Goal: Information Seeking & Learning: Learn about a topic

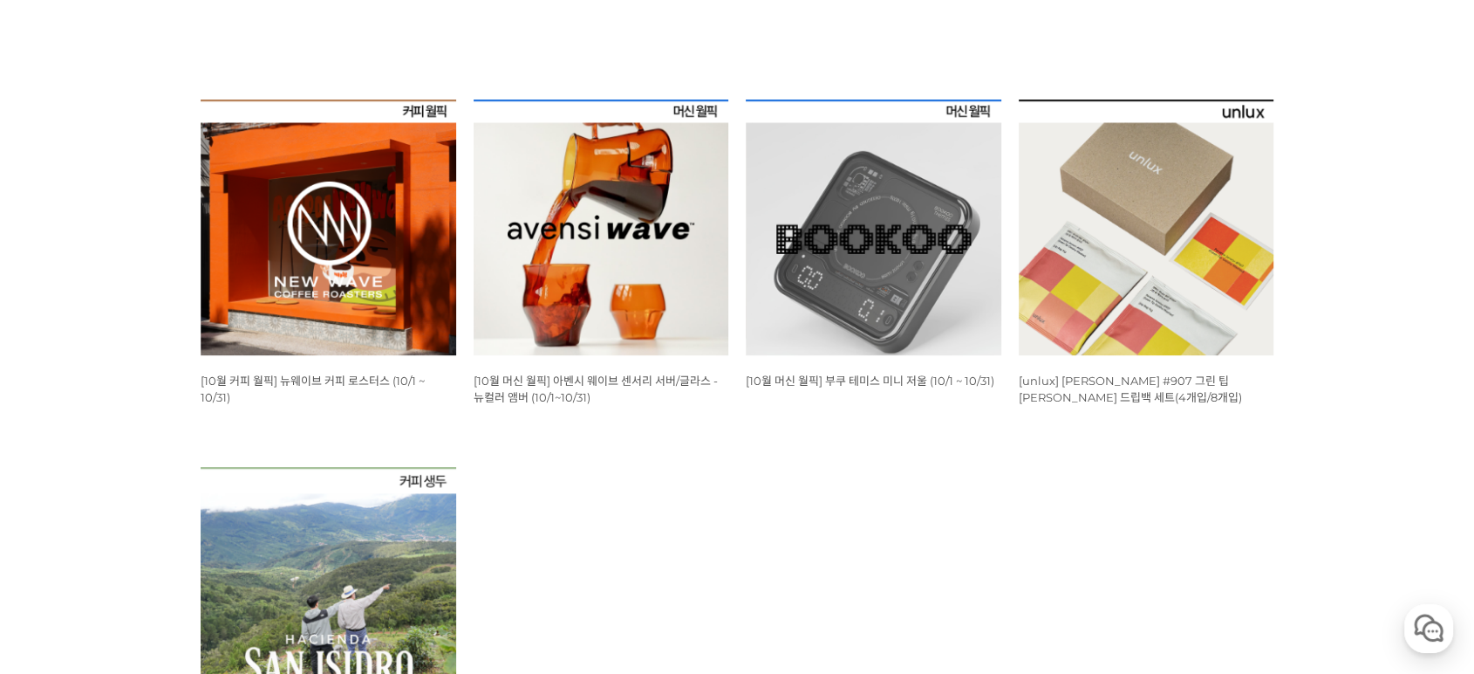
drag, startPoint x: 677, startPoint y: 504, endPoint x: 557, endPoint y: 443, distance: 134.2
click at [649, 503] on ul "WISH ADD OPTION 상품명 : [10월 커피 월픽] 뉴웨이브 커피 로스터스 (10/1 ~ 10/31) 판매가 : 16,000원 WIS…" at bounding box center [737, 466] width 1091 height 734
click at [346, 173] on img at bounding box center [329, 227] width 256 height 256
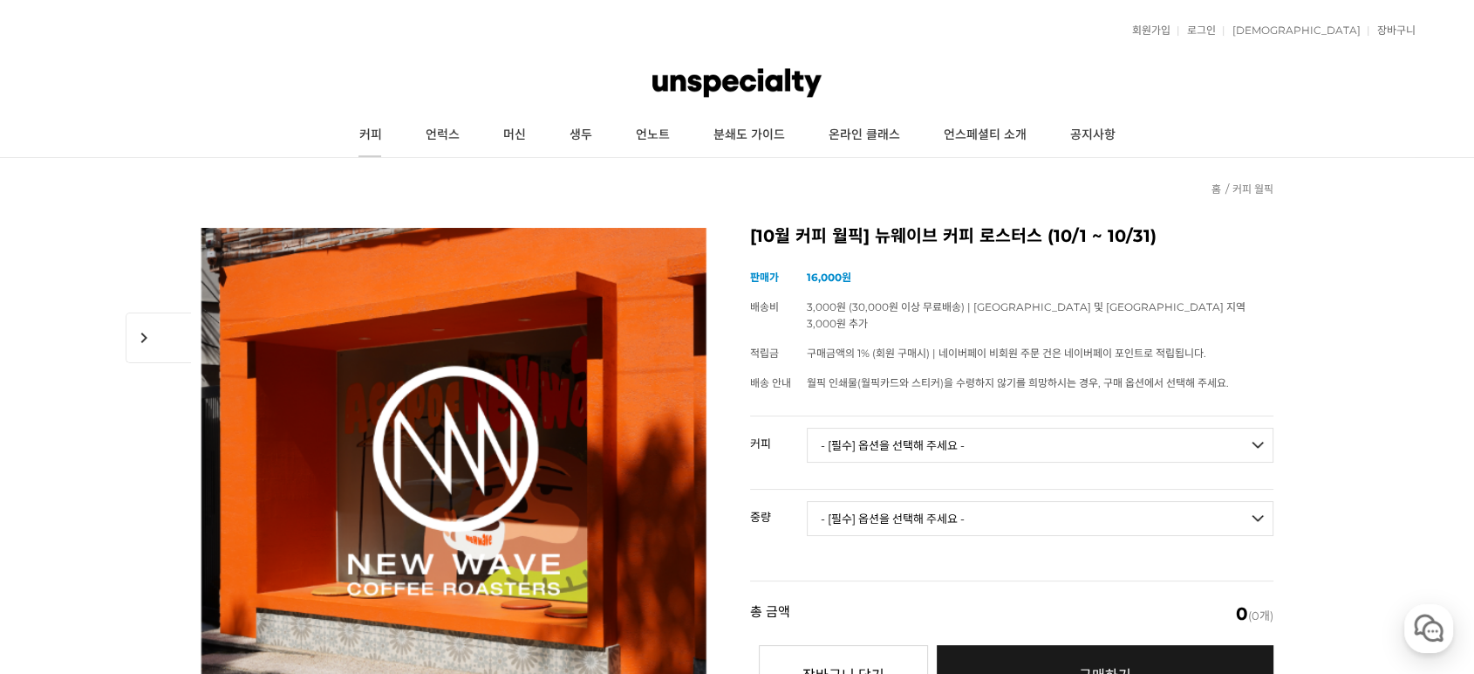
click at [380, 127] on link "커피" at bounding box center [370, 135] width 66 height 44
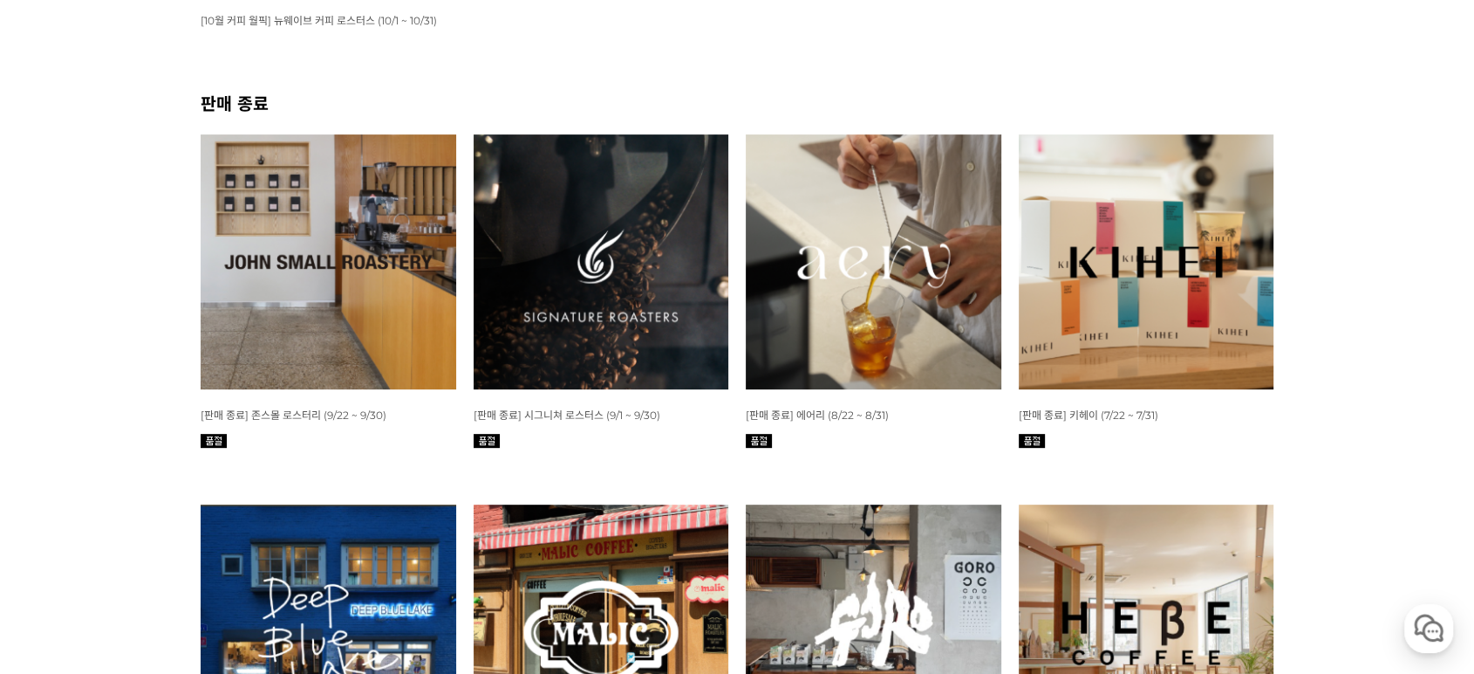
scroll to position [387, 0]
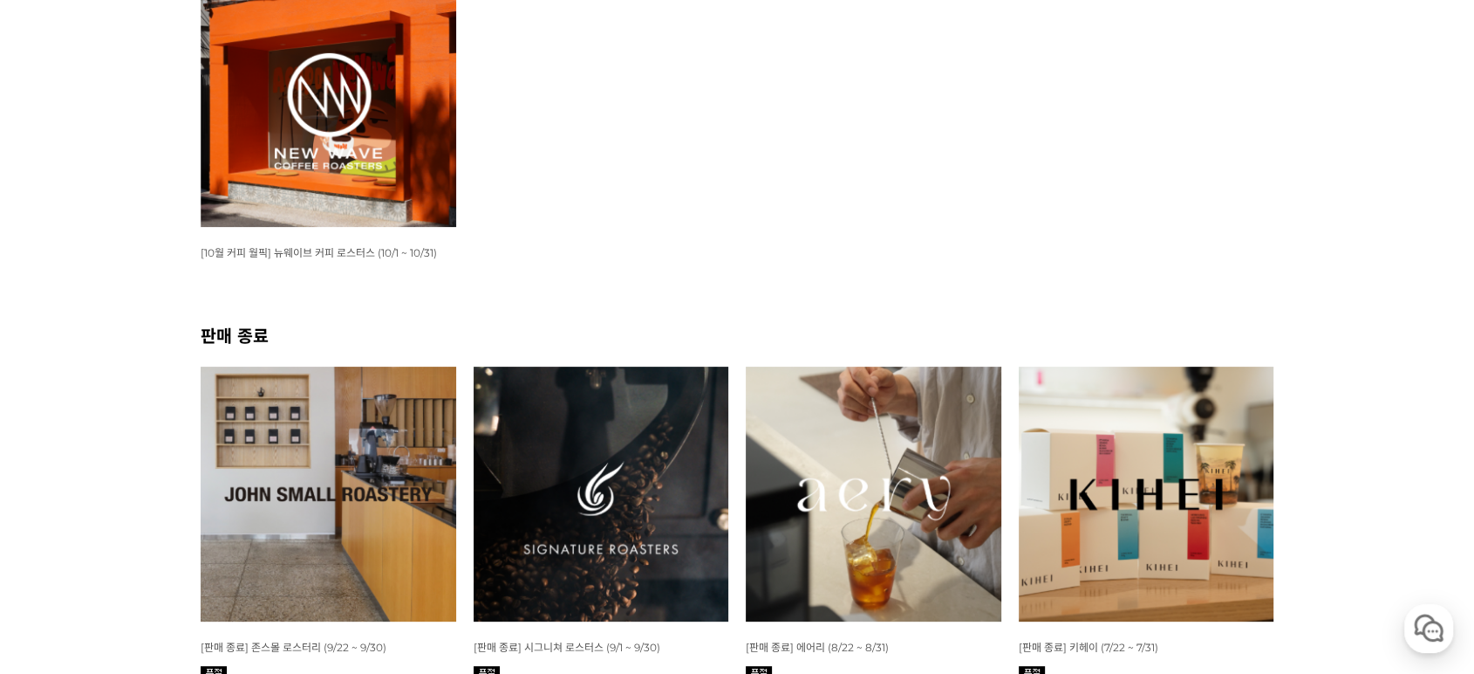
drag, startPoint x: 567, startPoint y: 208, endPoint x: 553, endPoint y: 210, distance: 14.2
drag, startPoint x: 553, startPoint y: 210, endPoint x: 535, endPoint y: 210, distance: 18.3
click at [535, 210] on ul "WISH ADD OPTION 상품명 : [10월 커피 월픽] 뉴웨이브 커피 로스터스 (10/1 ~ 10/31) 판매가 : 16,000원" at bounding box center [737, 146] width 1091 height 351
drag, startPoint x: 670, startPoint y: 213, endPoint x: 650, endPoint y: 215, distance: 20.1
drag, startPoint x: 650, startPoint y: 215, endPoint x: 616, endPoint y: 209, distance: 34.4
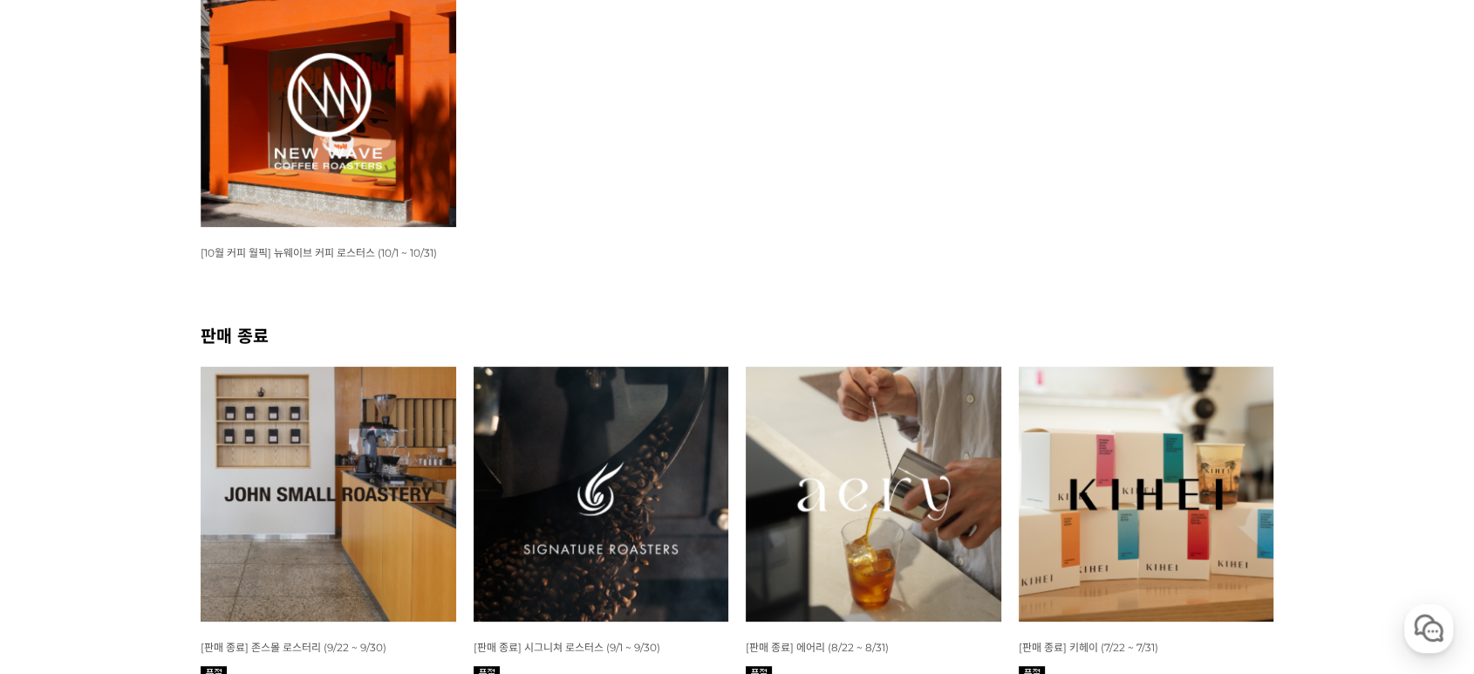
click at [616, 209] on ul "WISH ADD OPTION 상품명 : [10월 커피 월픽] 뉴웨이브 커피 로스터스 (10/1 ~ 10/31) 판매가 : 16,000원" at bounding box center [737, 146] width 1091 height 351
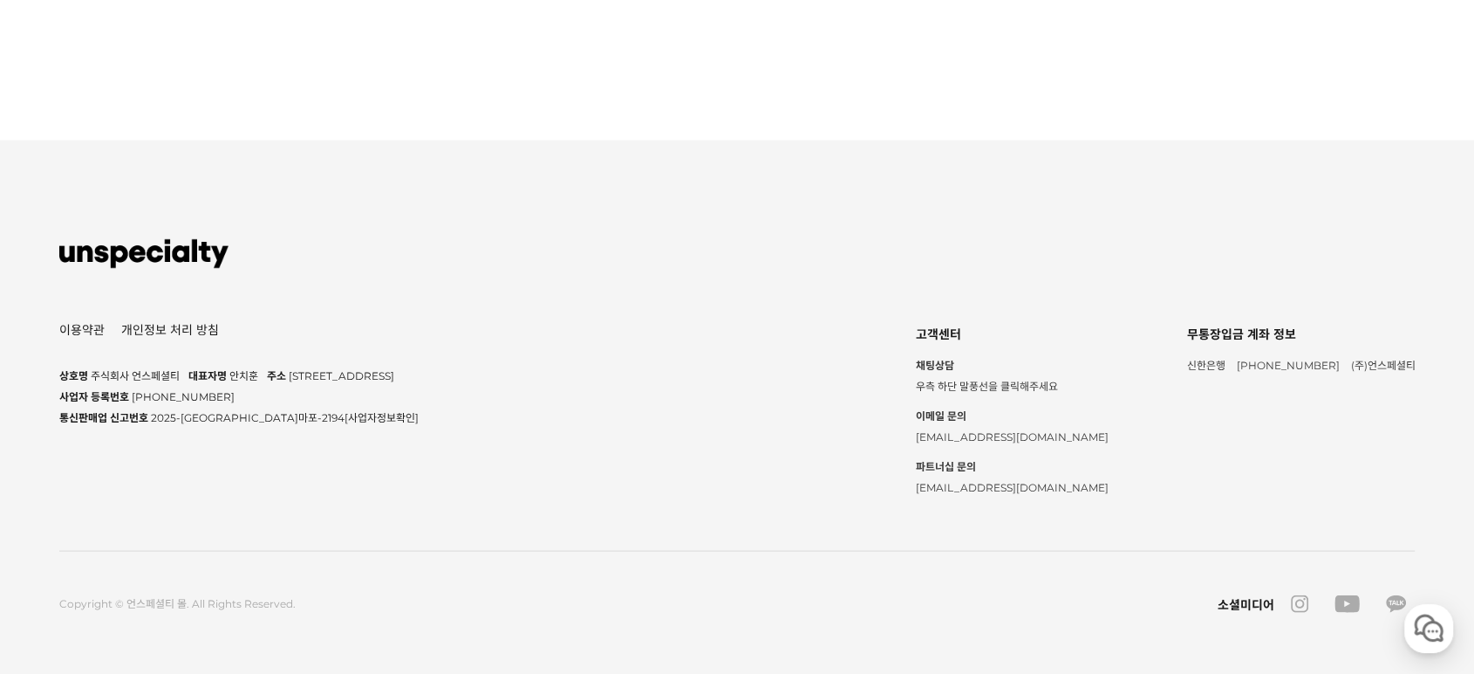
scroll to position [7367, 0]
drag, startPoint x: 1152, startPoint y: 304, endPoint x: 930, endPoint y: 326, distance: 223.5
drag, startPoint x: 931, startPoint y: 336, endPoint x: 910, endPoint y: 336, distance: 20.9
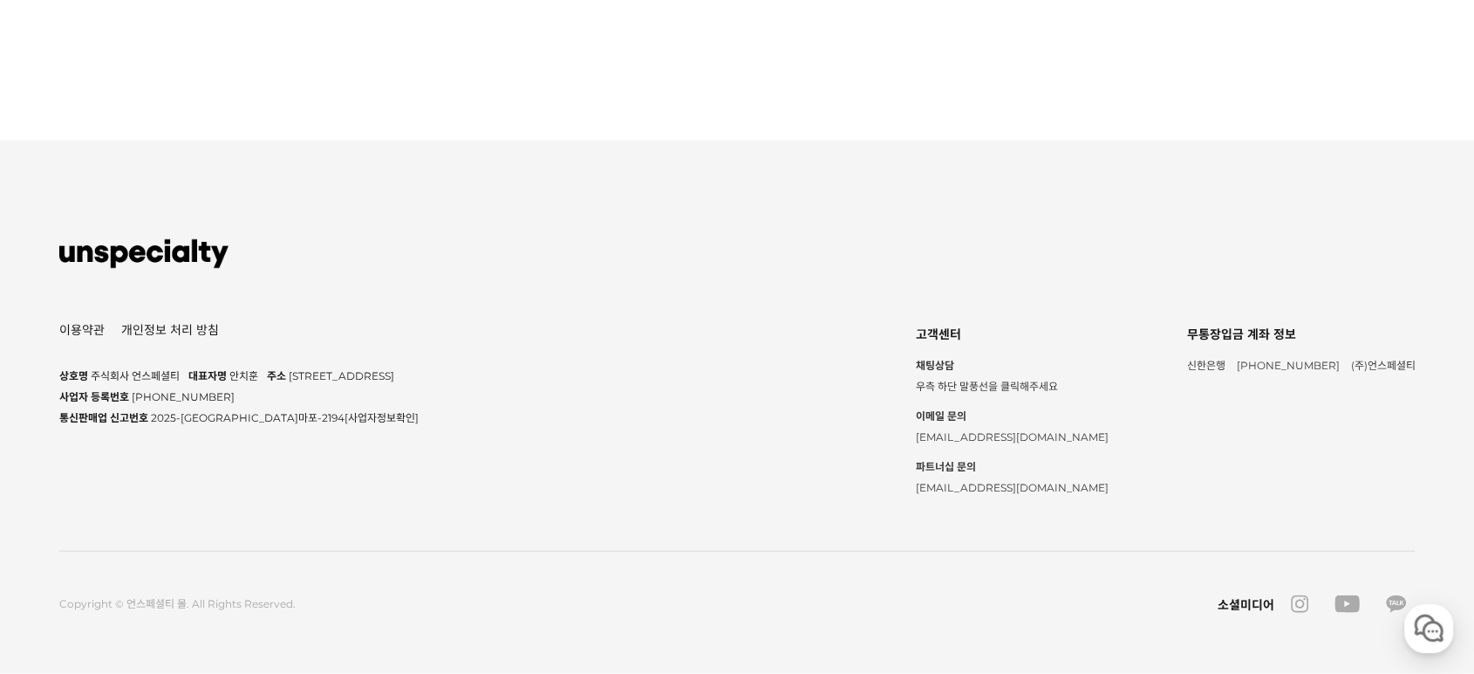
drag, startPoint x: 910, startPoint y: 336, endPoint x: 879, endPoint y: 339, distance: 30.6
drag, startPoint x: 901, startPoint y: 555, endPoint x: 900, endPoint y: 543, distance: 12.2
drag, startPoint x: 900, startPoint y: 543, endPoint x: 900, endPoint y: 485, distance: 57.6
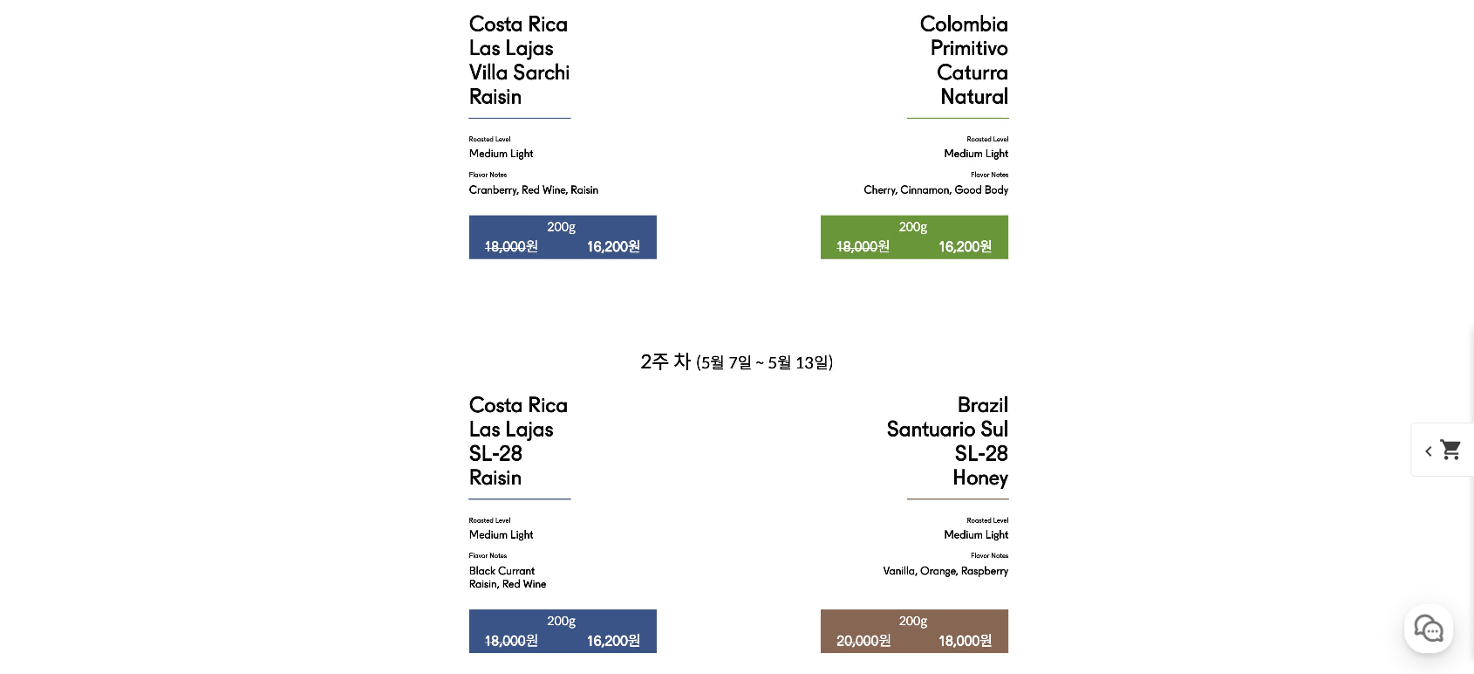
scroll to position [3836, 0]
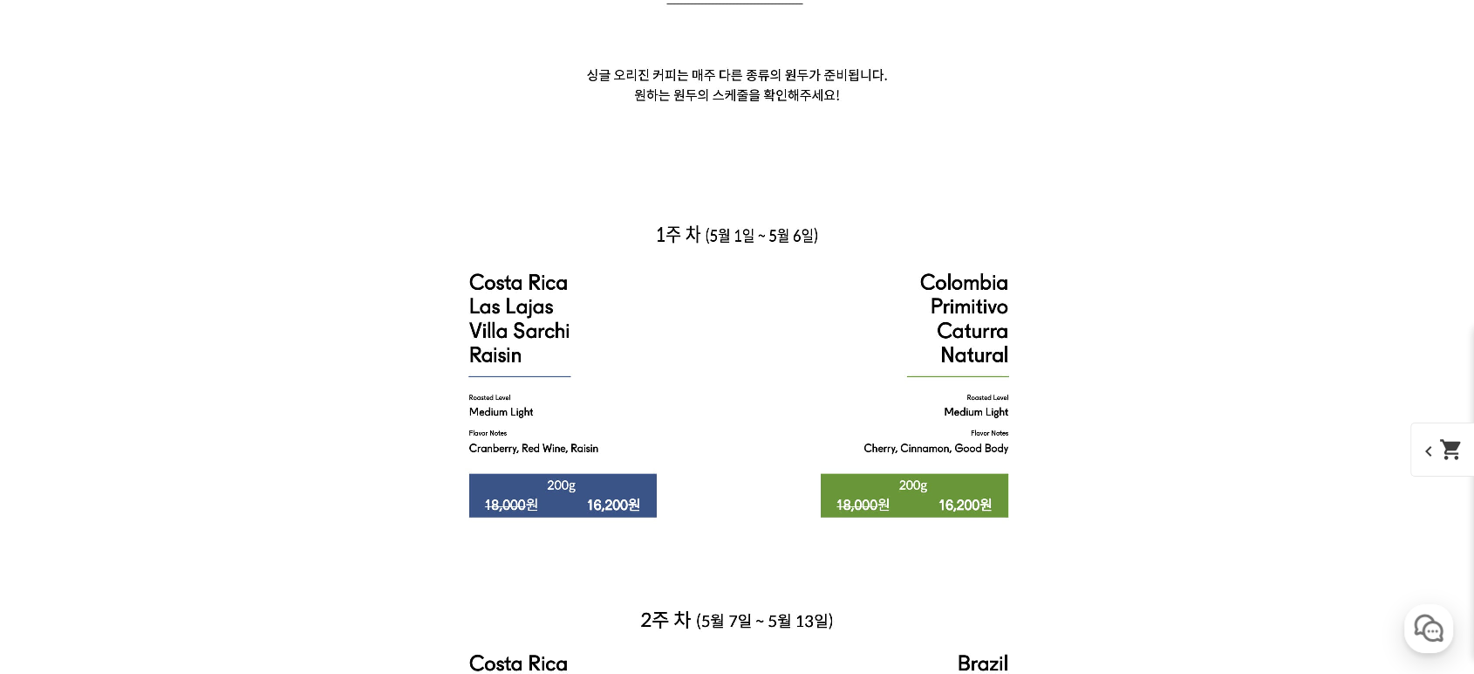
drag, startPoint x: 841, startPoint y: 160, endPoint x: 790, endPoint y: 152, distance: 51.2
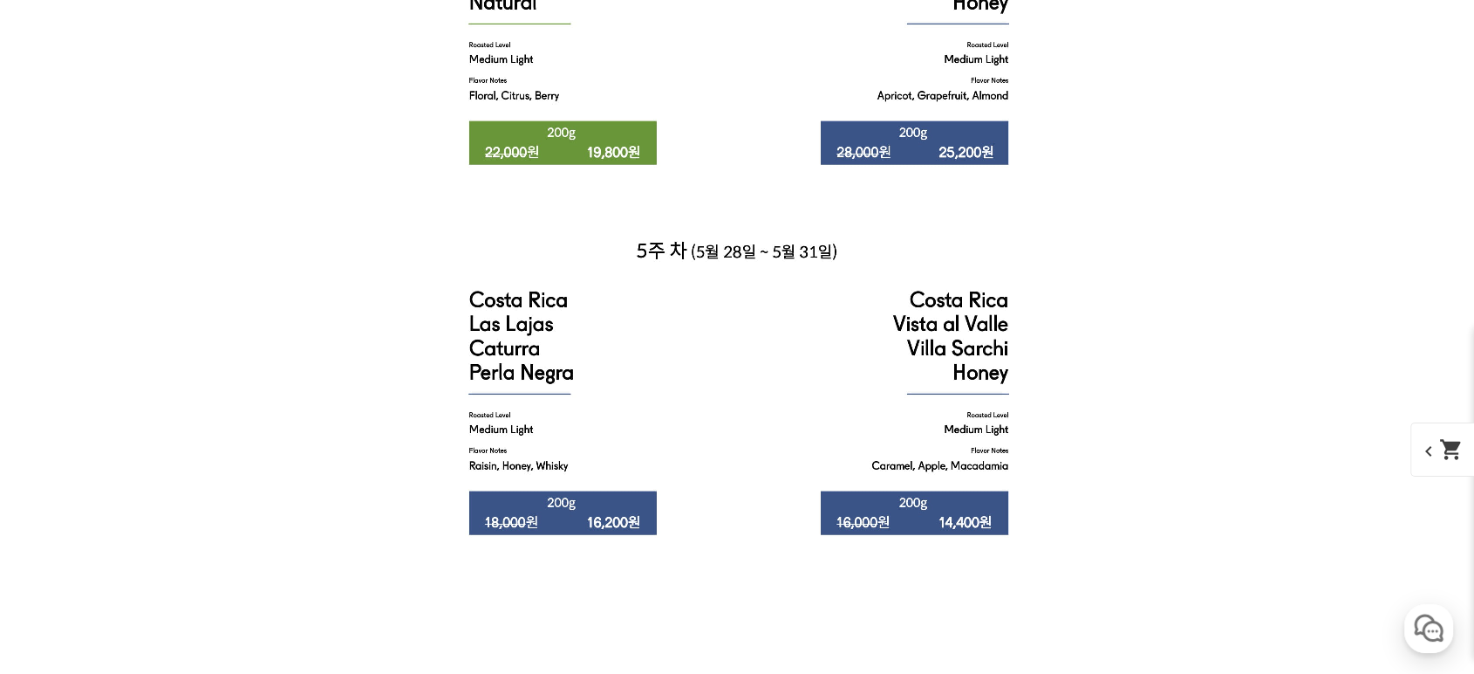
scroll to position [5387, 0]
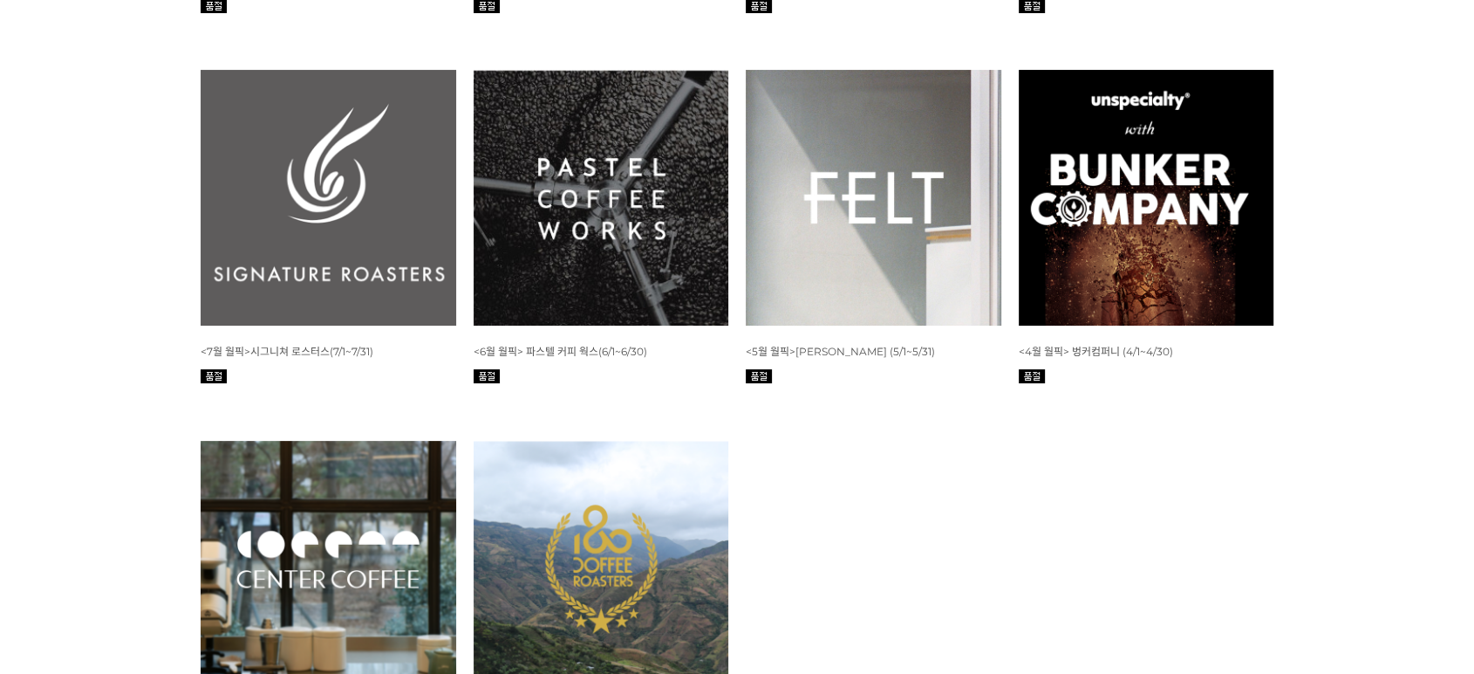
scroll to position [6980, 0]
drag, startPoint x: 908, startPoint y: 484, endPoint x: 818, endPoint y: 482, distance: 89.9
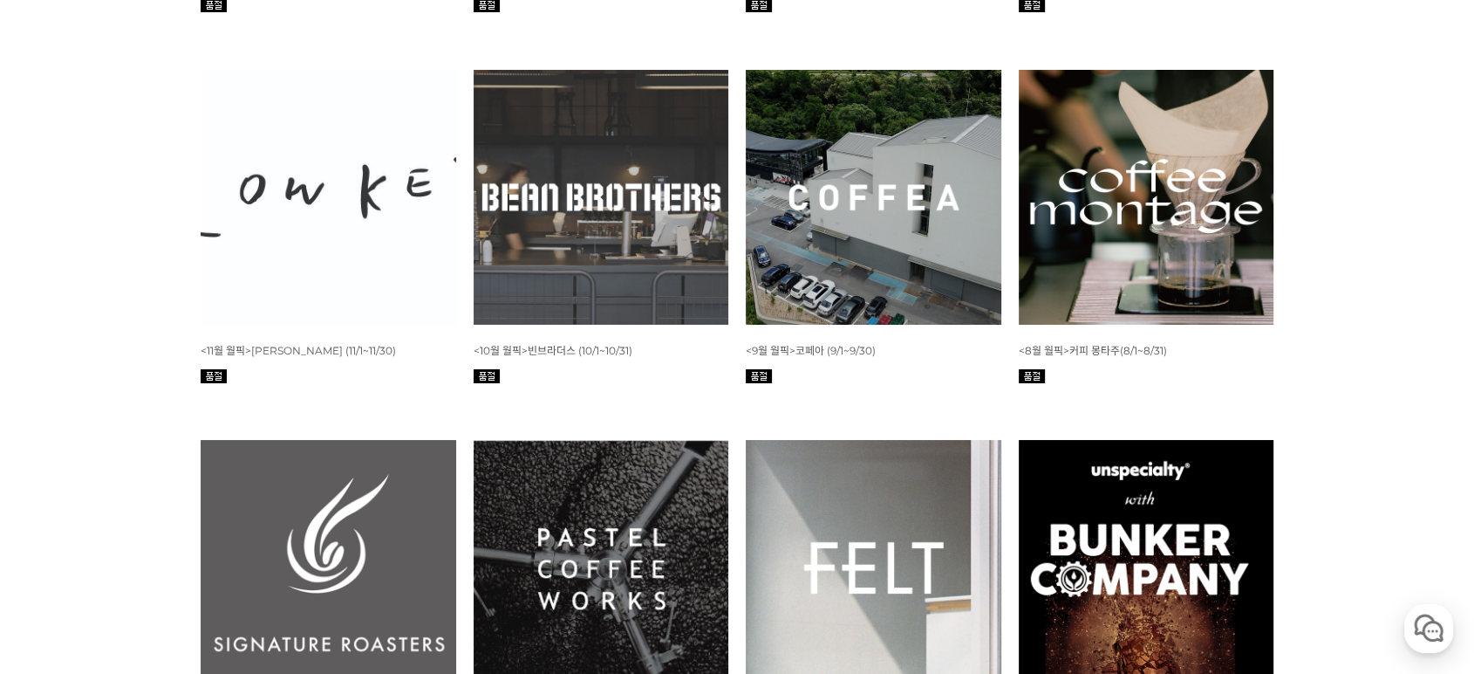
scroll to position [6591, 0]
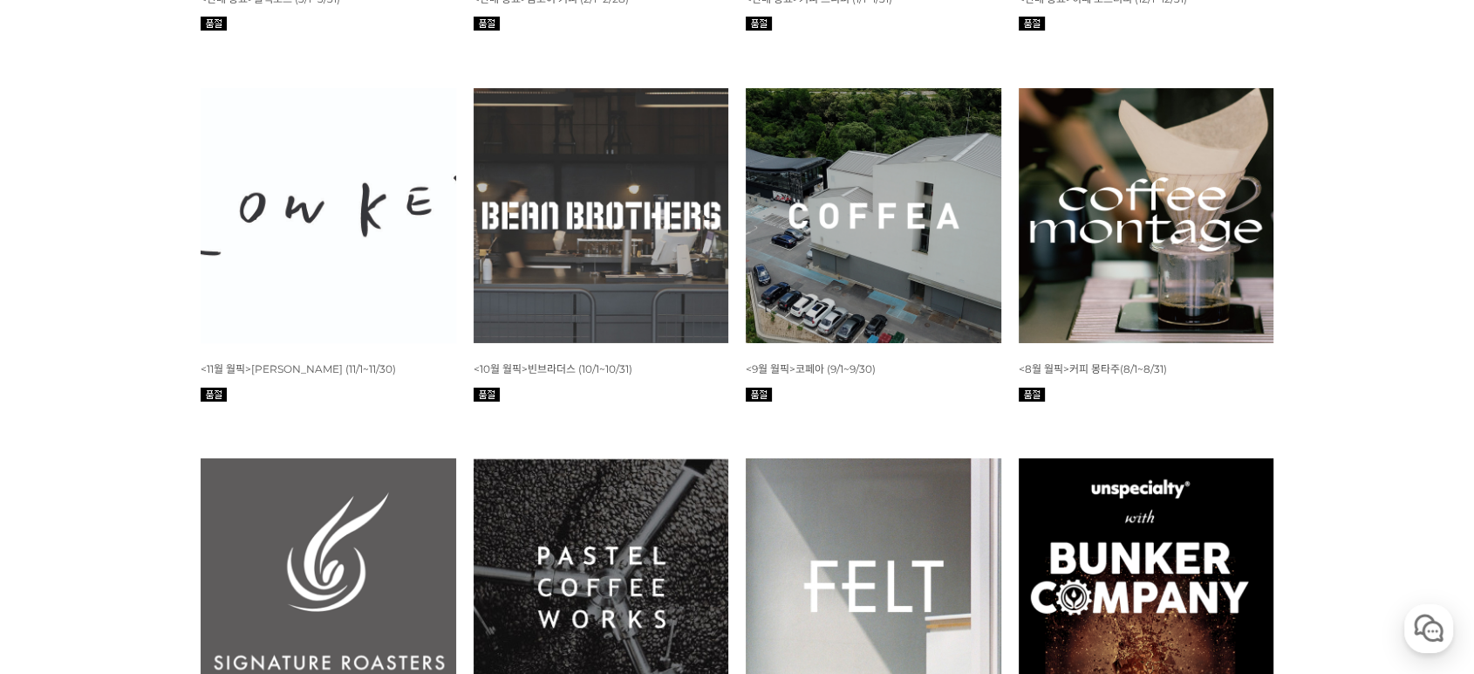
drag, startPoint x: 1353, startPoint y: 331, endPoint x: 1312, endPoint y: 312, distance: 44.9
drag, startPoint x: 1355, startPoint y: 393, endPoint x: 1416, endPoint y: 434, distance: 74.0
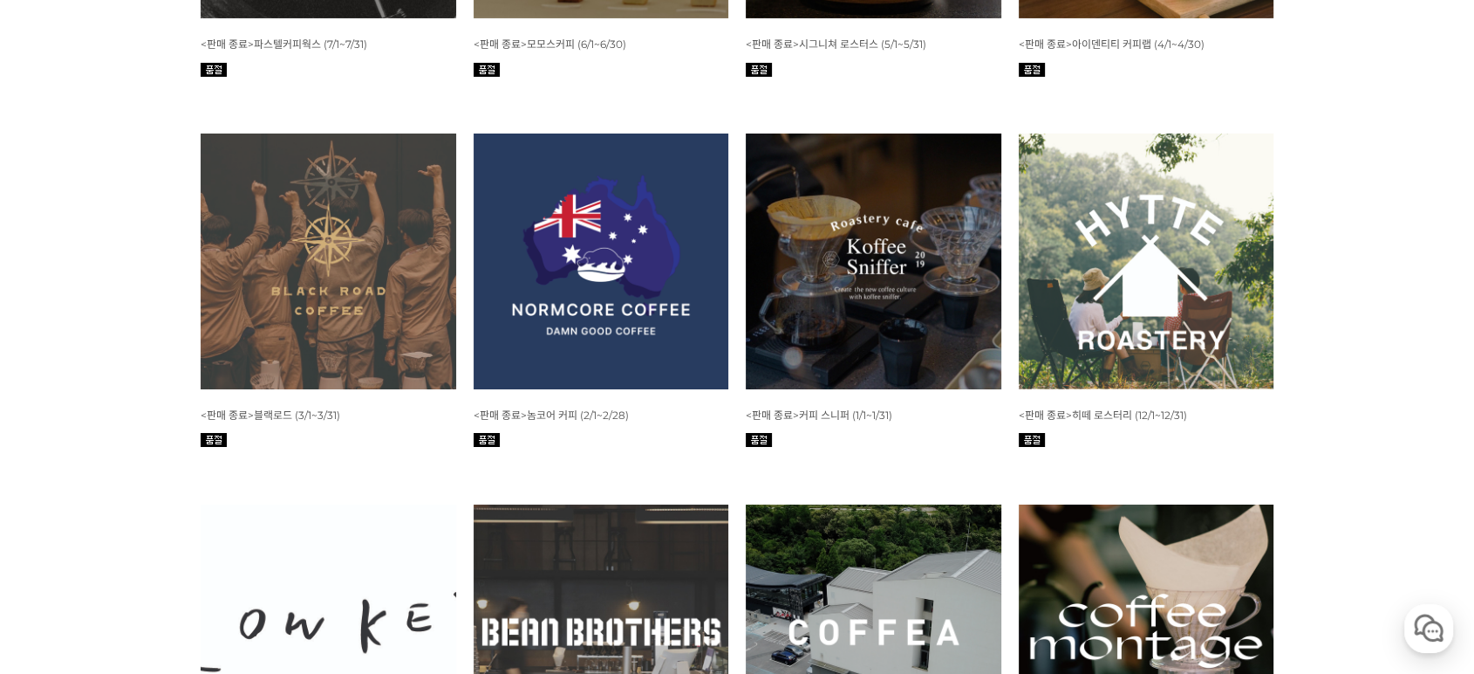
scroll to position [6074, 0]
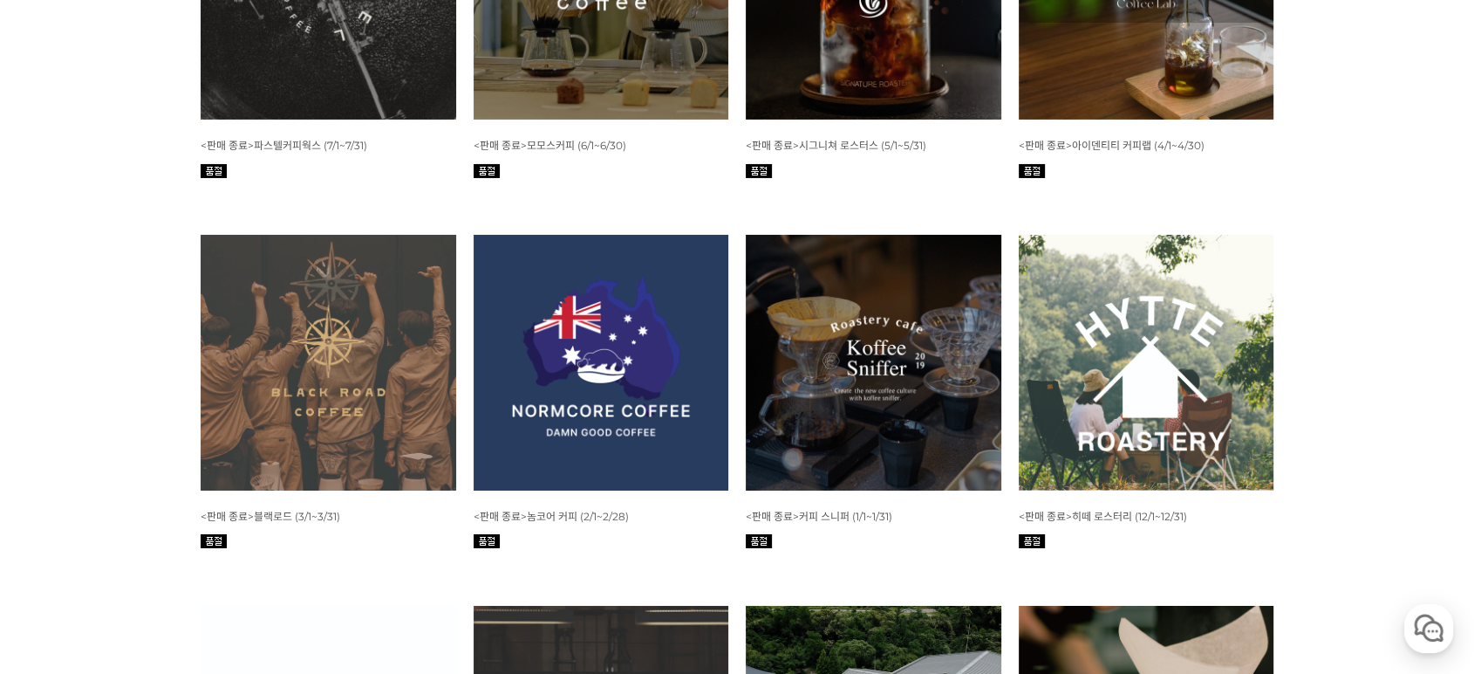
drag, startPoint x: 1305, startPoint y: 352, endPoint x: 1379, endPoint y: 362, distance: 74.8
drag, startPoint x: 1327, startPoint y: 376, endPoint x: 1360, endPoint y: 383, distance: 33.9
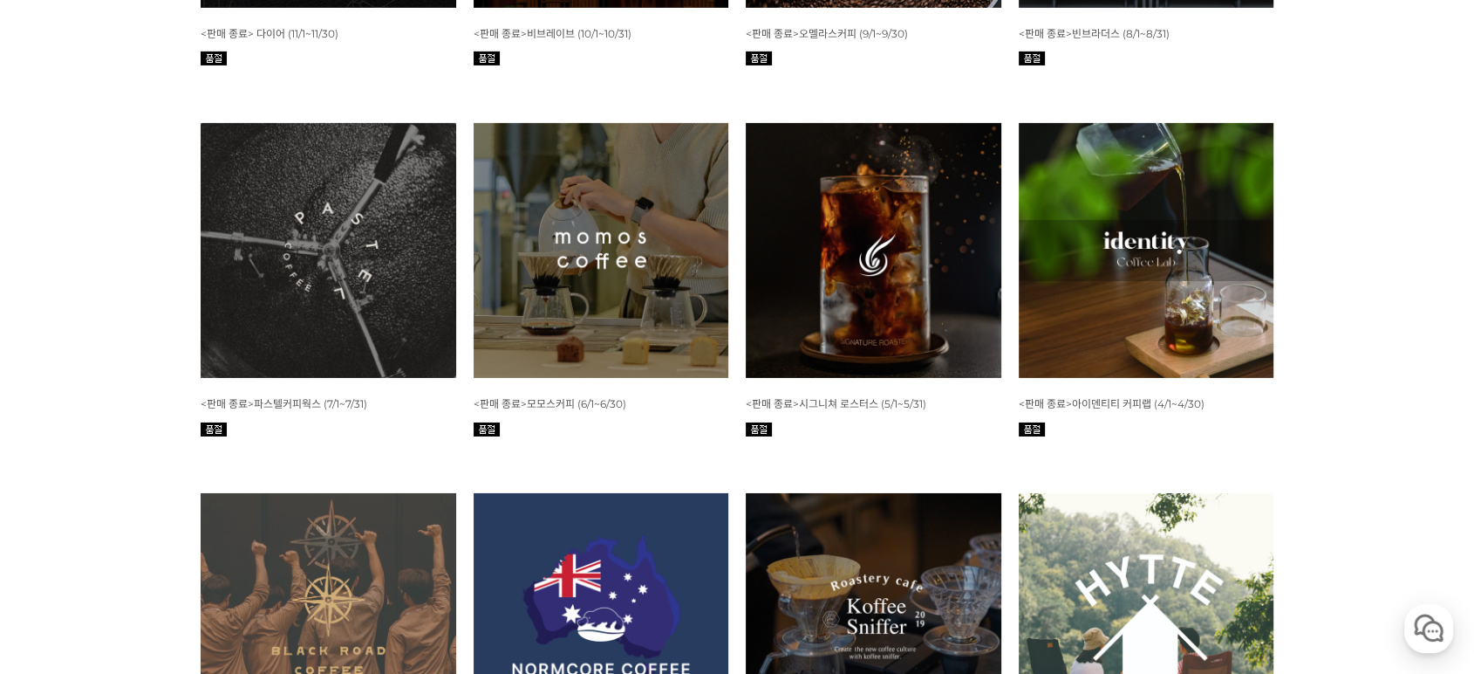
drag, startPoint x: 169, startPoint y: 318, endPoint x: 156, endPoint y: 318, distance: 13.1
drag, startPoint x: 156, startPoint y: 318, endPoint x: 281, endPoint y: 301, distance: 125.9
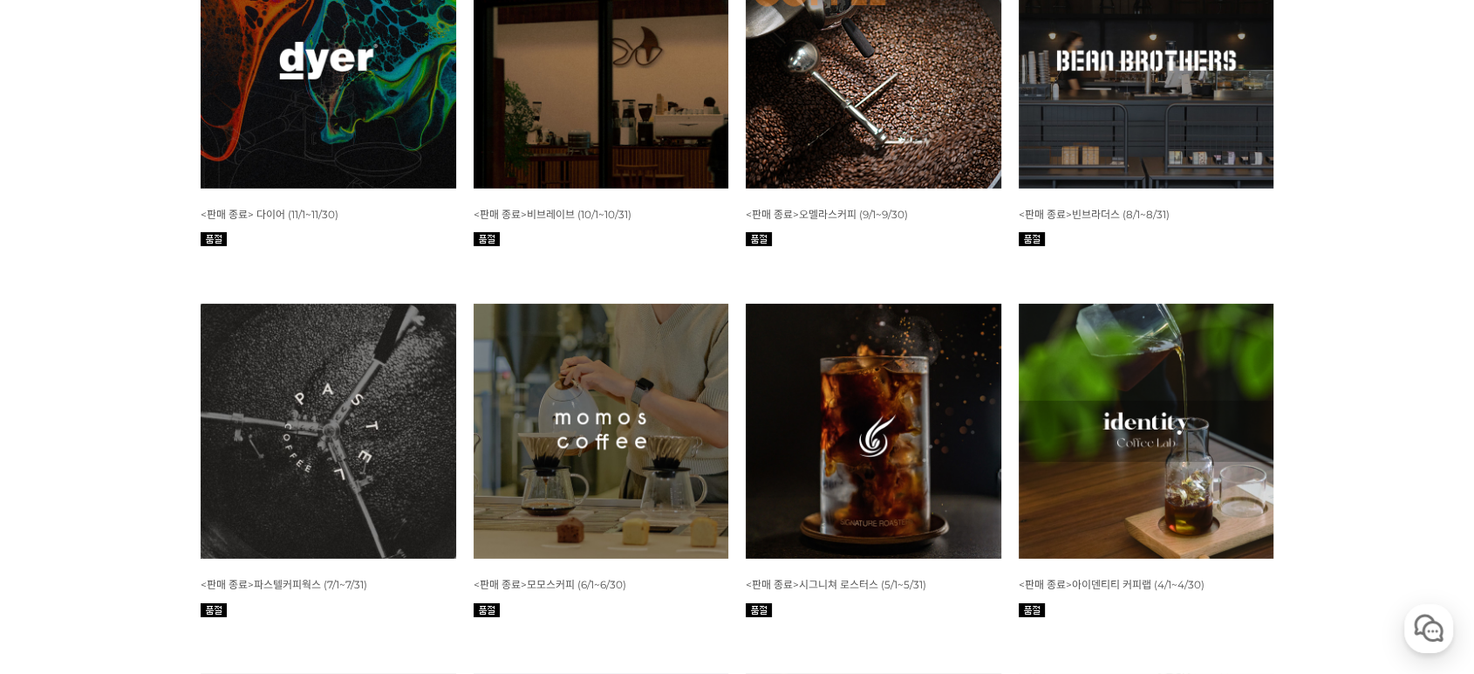
scroll to position [5557, 0]
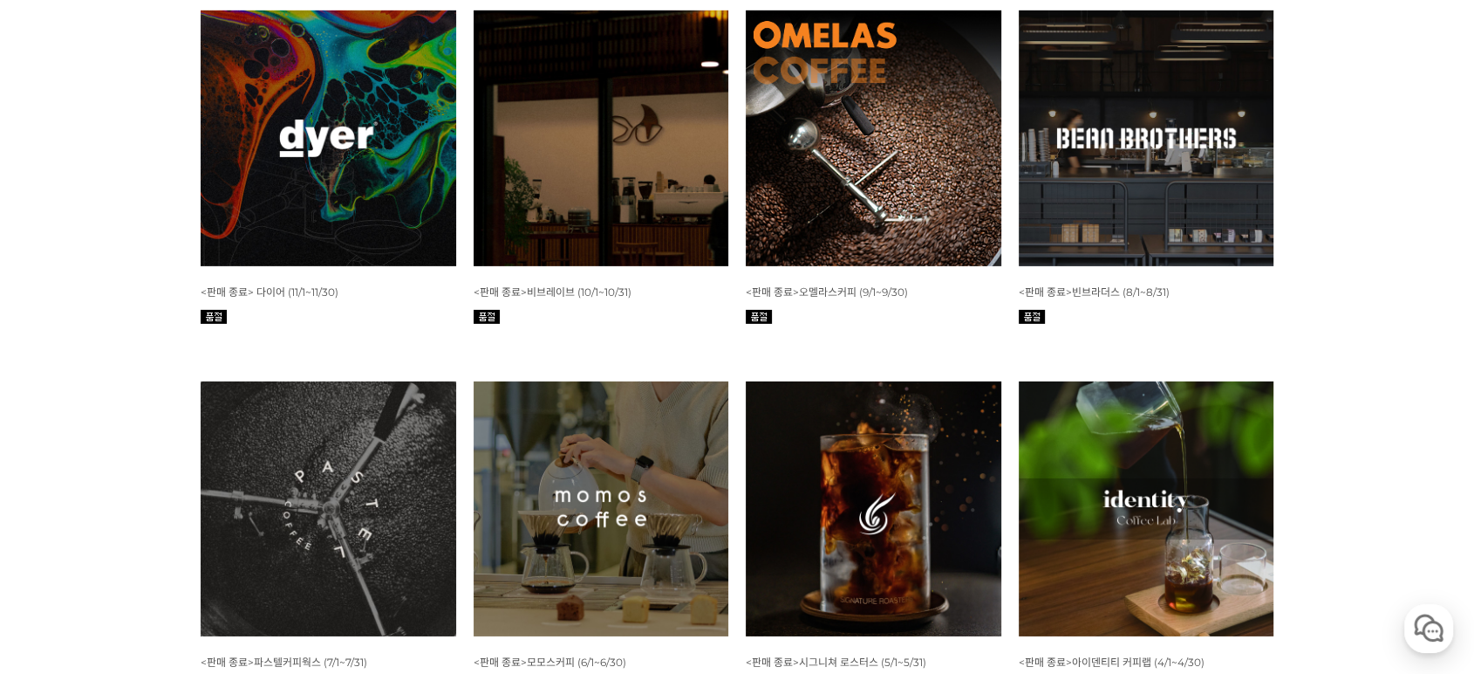
drag, startPoint x: 1330, startPoint y: 332, endPoint x: 1365, endPoint y: 329, distance: 35.9
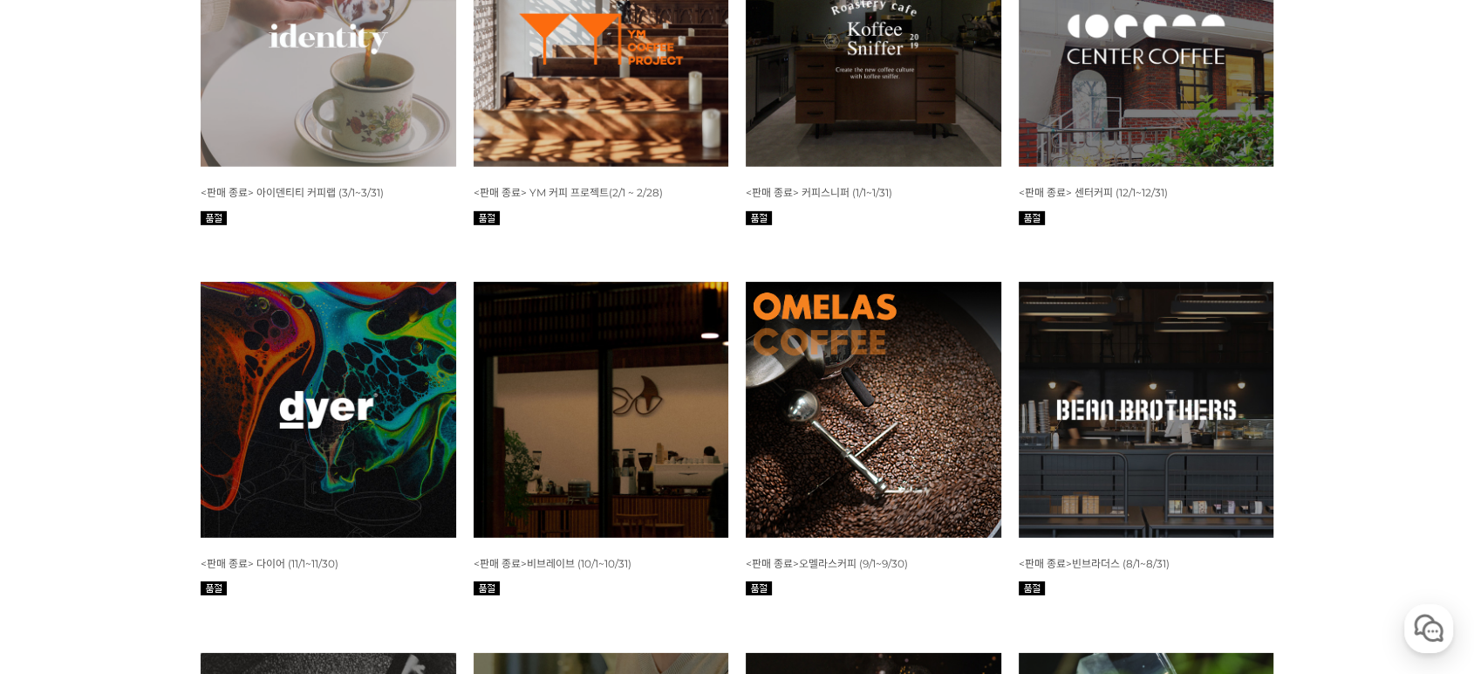
scroll to position [5170, 0]
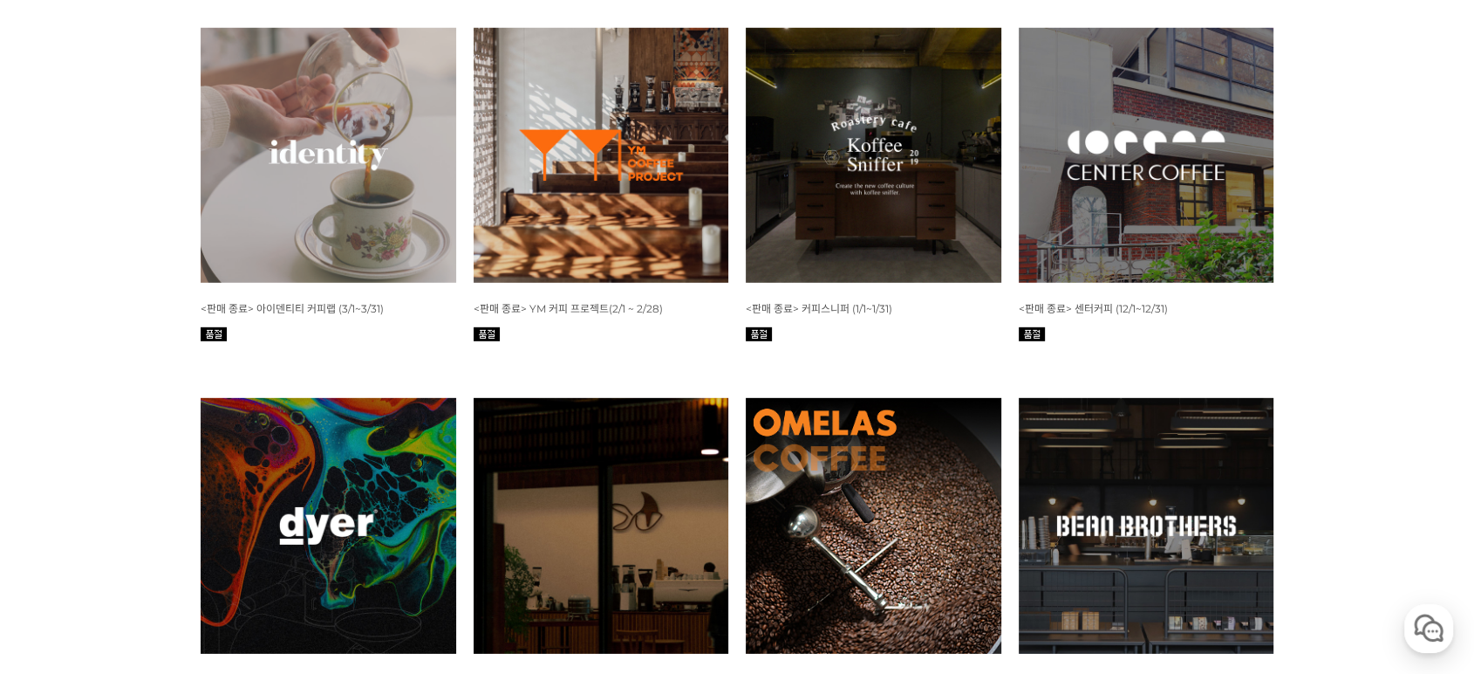
drag, startPoint x: 176, startPoint y: 306, endPoint x: 140, endPoint y: 302, distance: 36.9
drag, startPoint x: 150, startPoint y: 268, endPoint x: 147, endPoint y: 248, distance: 20.4
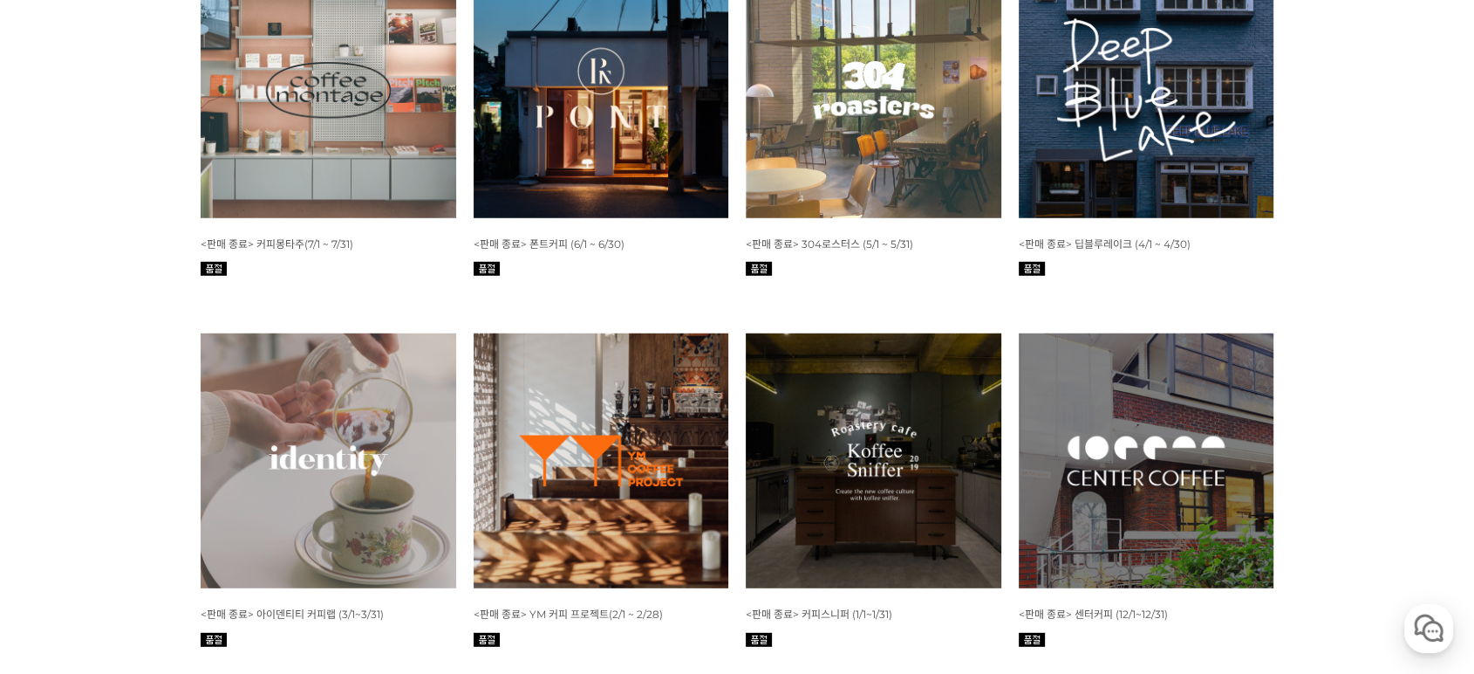
scroll to position [4782, 0]
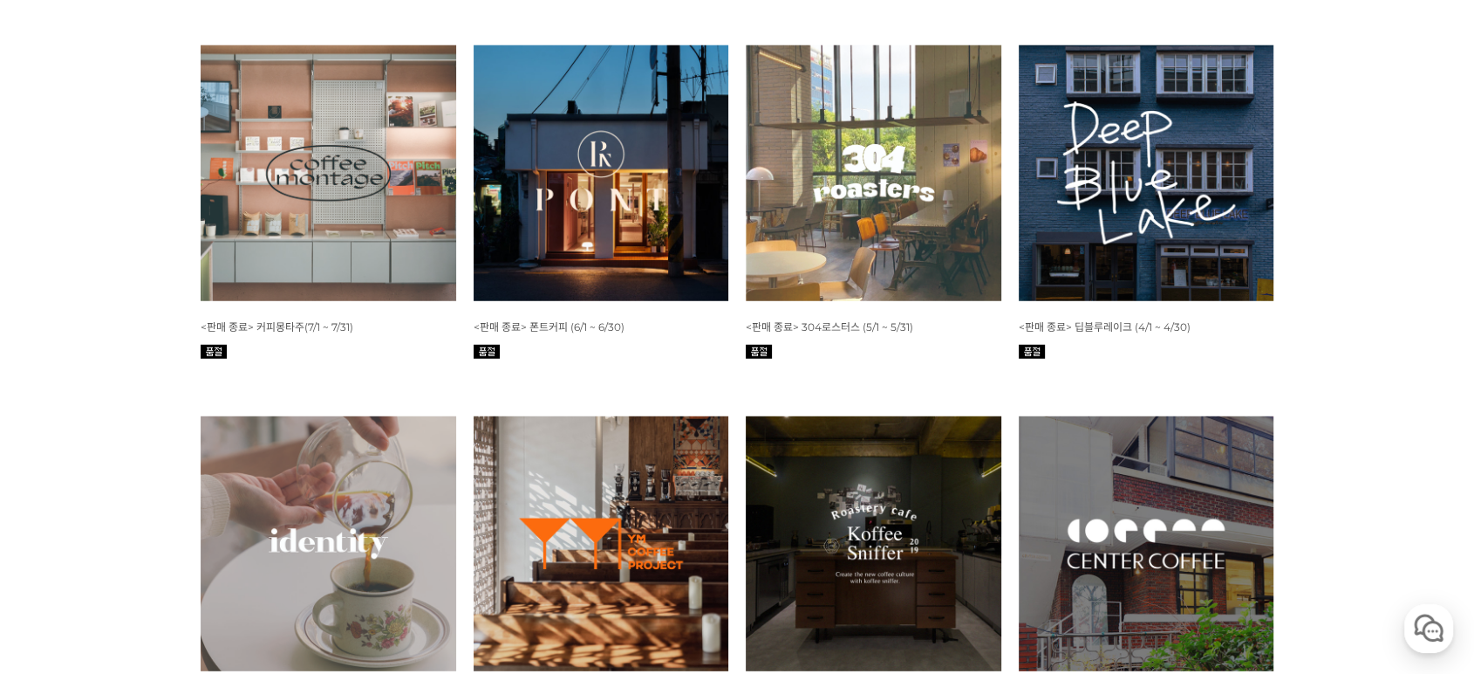
drag, startPoint x: 165, startPoint y: 257, endPoint x: 137, endPoint y: 255, distance: 28.0
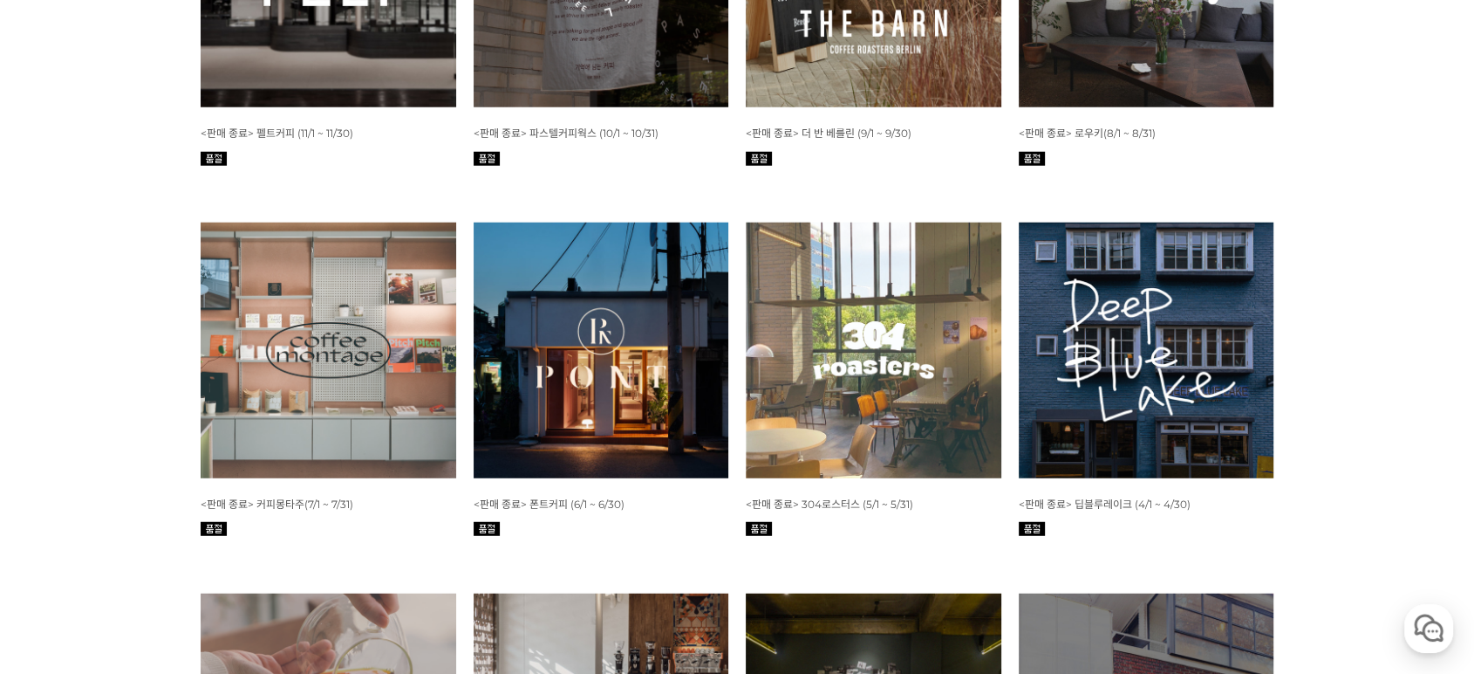
scroll to position [4523, 0]
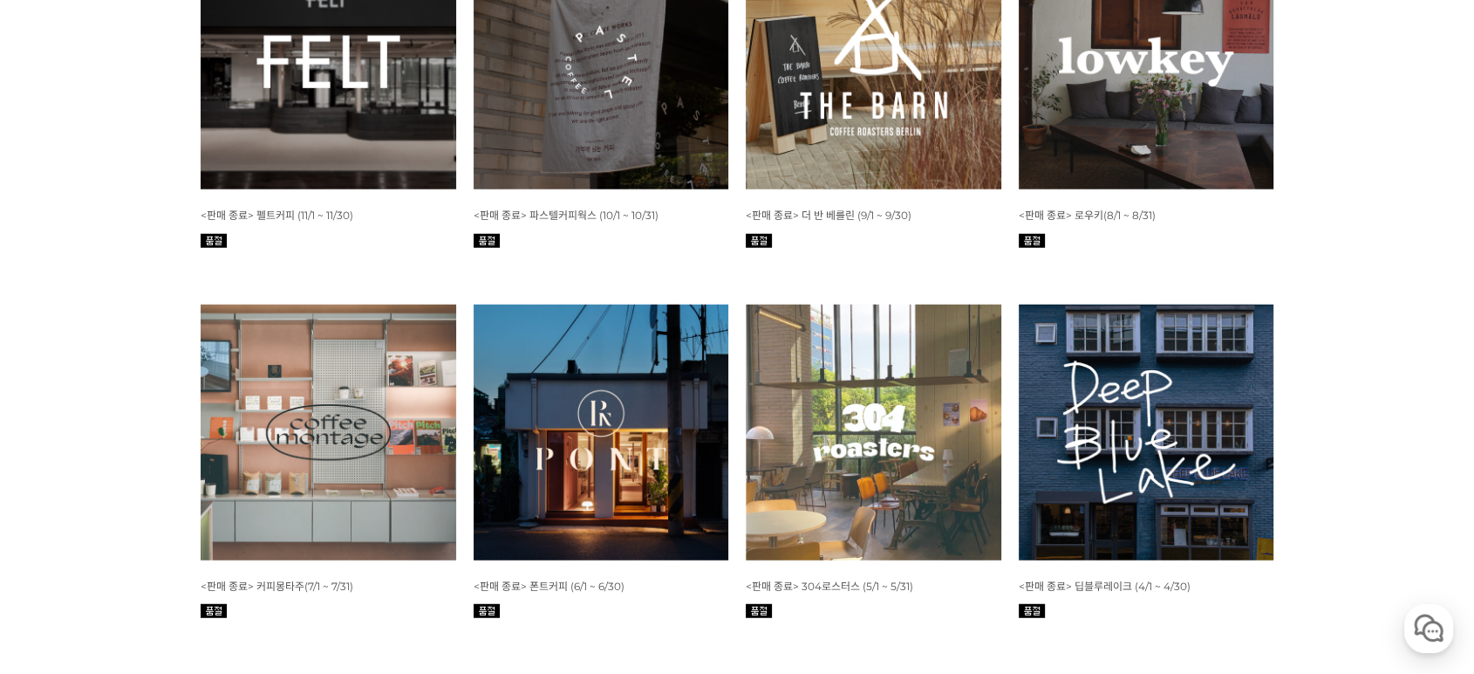
drag, startPoint x: 1311, startPoint y: 238, endPoint x: 1378, endPoint y: 250, distance: 67.4
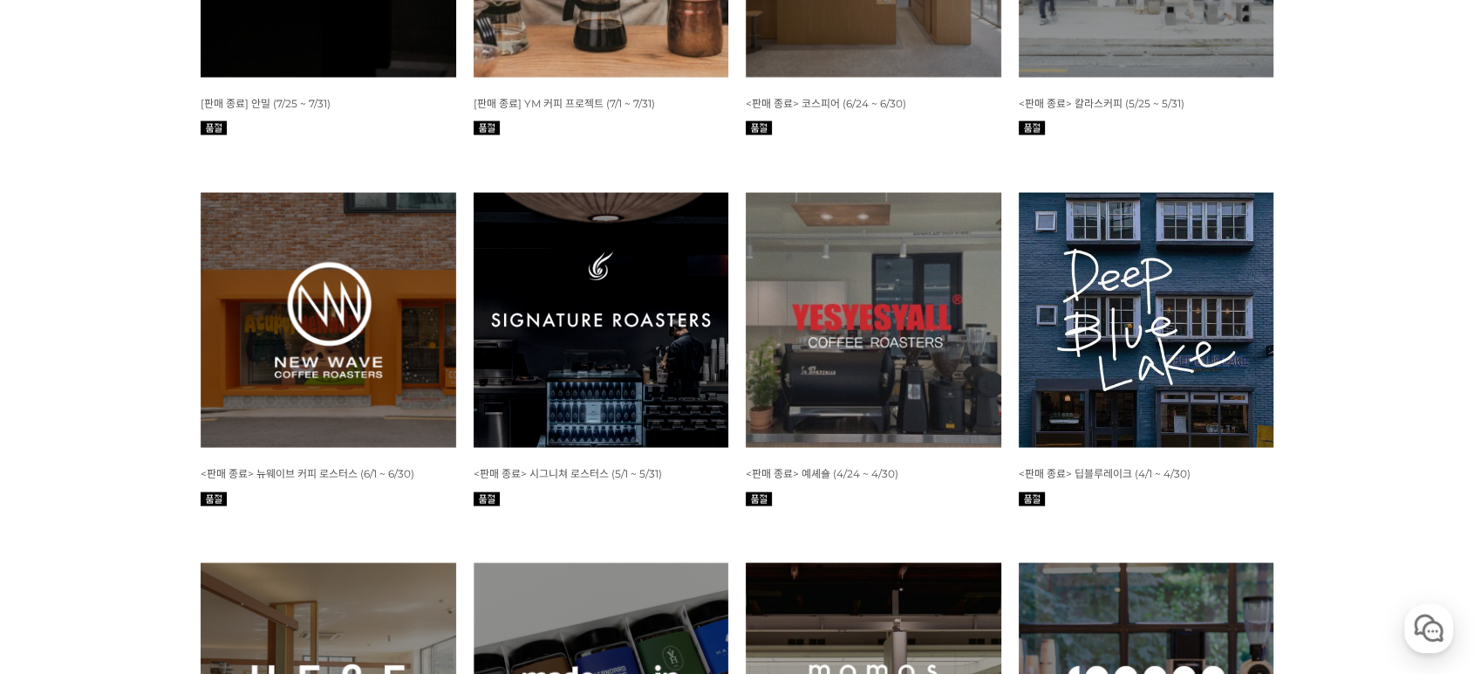
scroll to position [3360, 0]
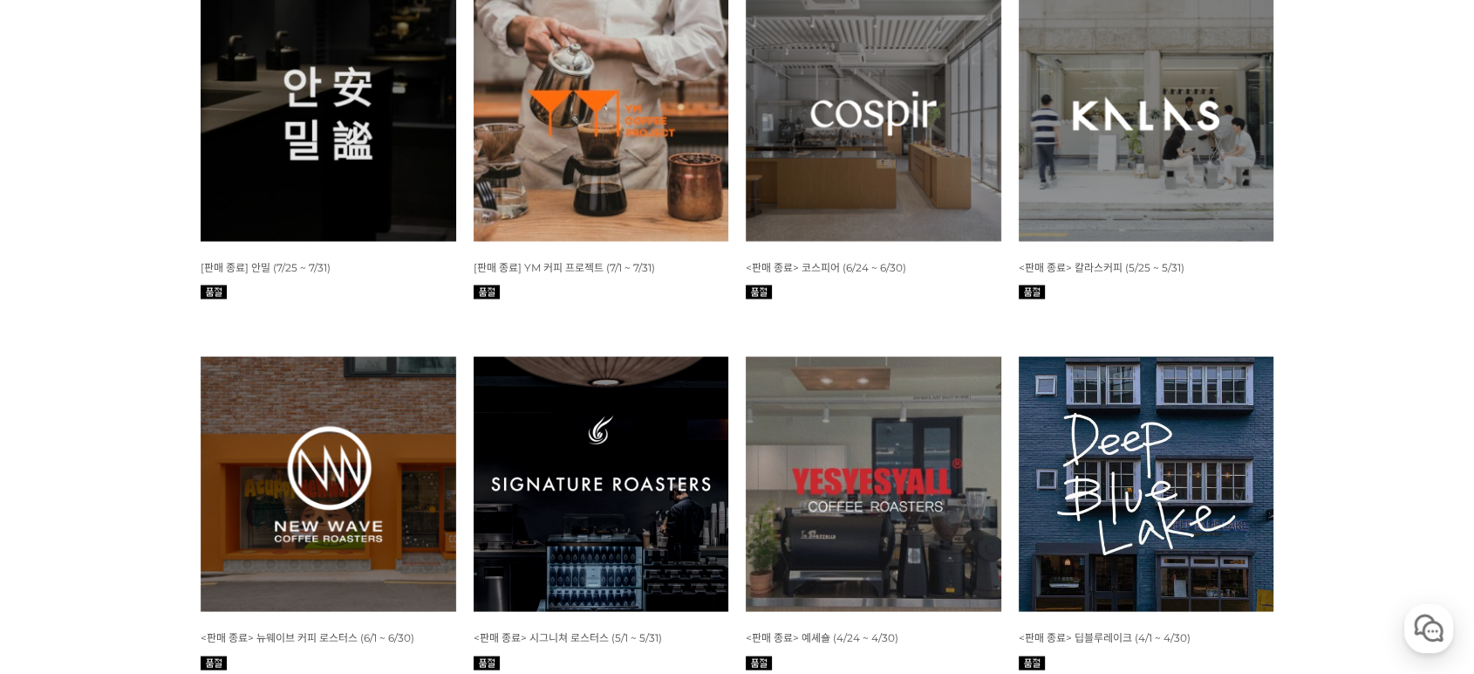
drag, startPoint x: 827, startPoint y: 328, endPoint x: 786, endPoint y: 321, distance: 41.6
drag, startPoint x: 797, startPoint y: 314, endPoint x: 763, endPoint y: 316, distance: 34.1
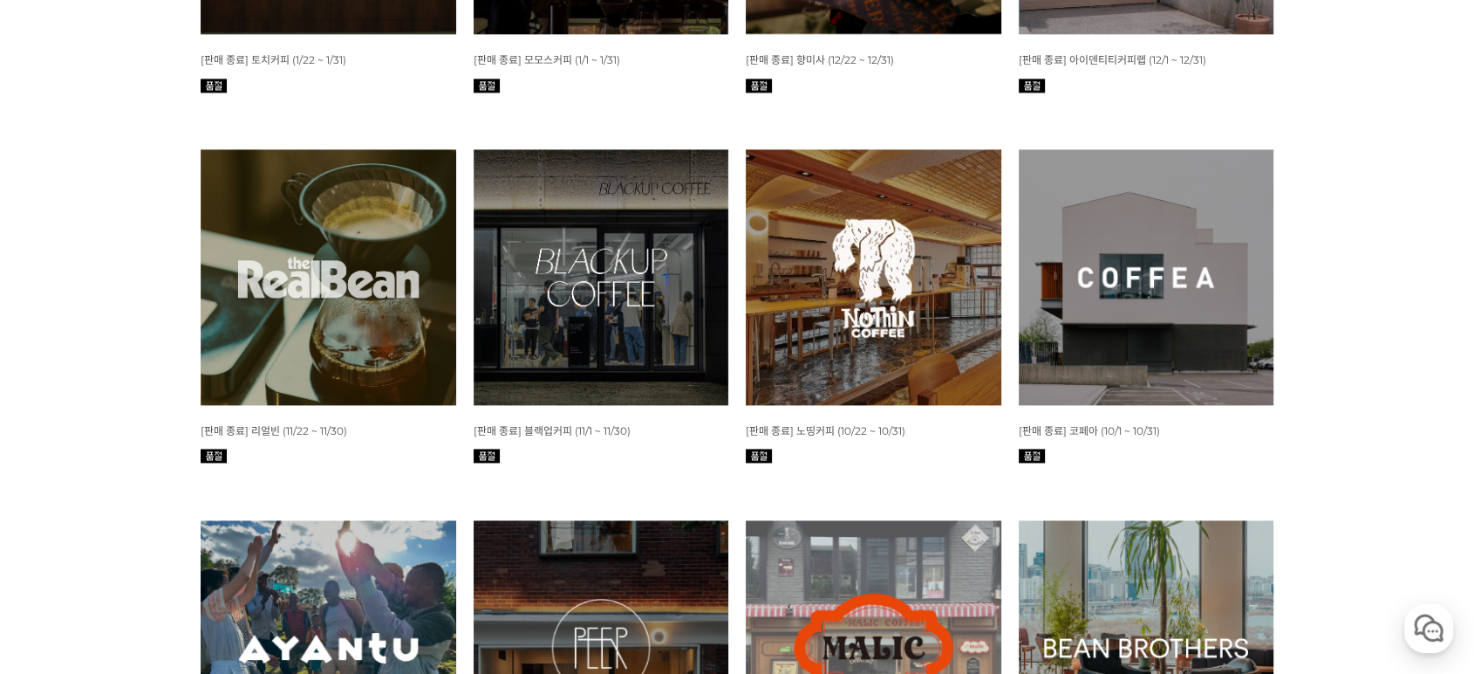
scroll to position [2197, 0]
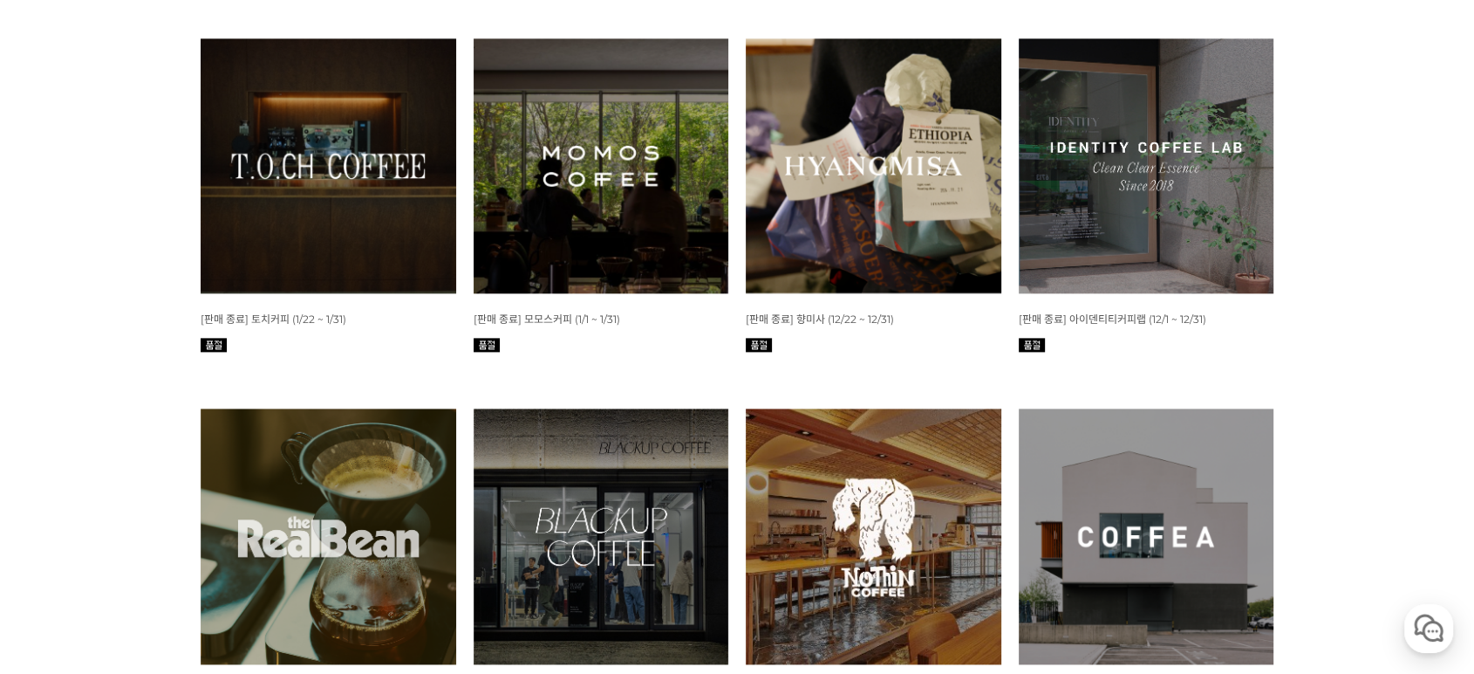
drag, startPoint x: 165, startPoint y: 185, endPoint x: 120, endPoint y: 176, distance: 46.2
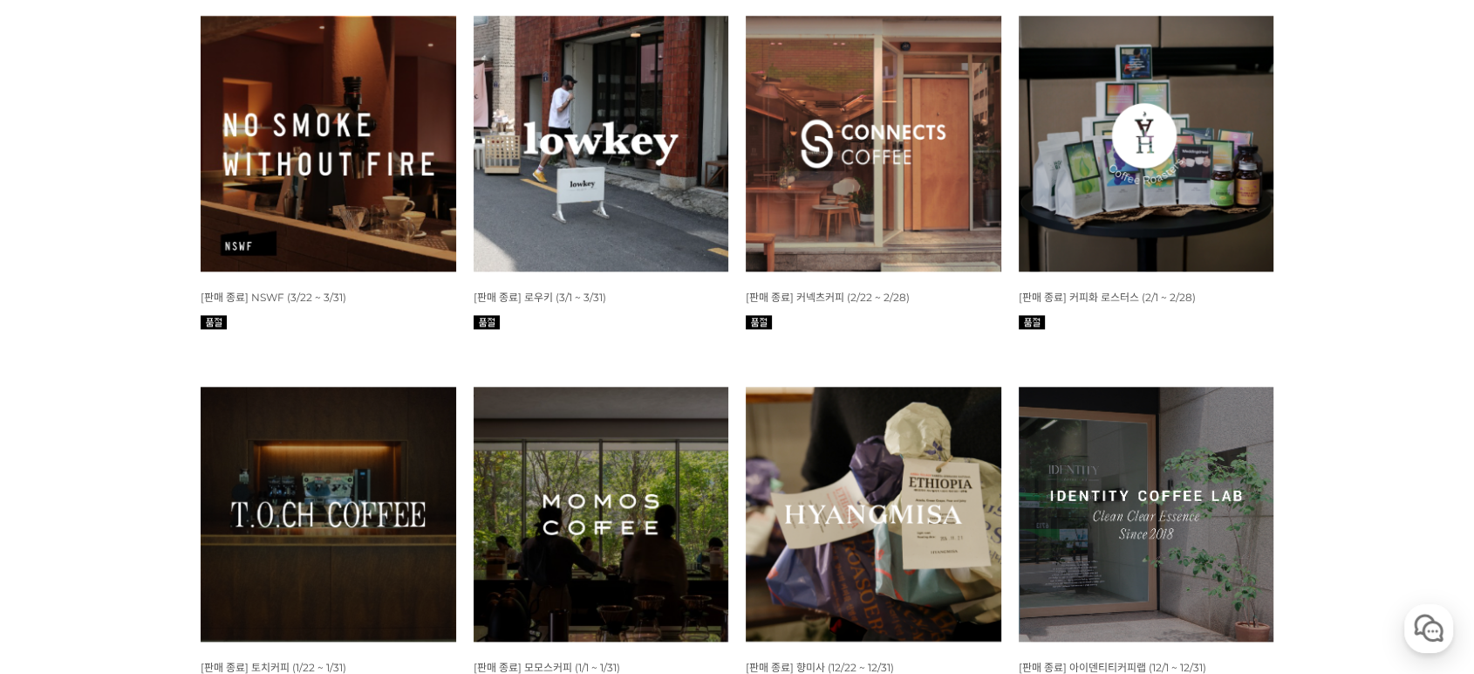
scroll to position [1809, 0]
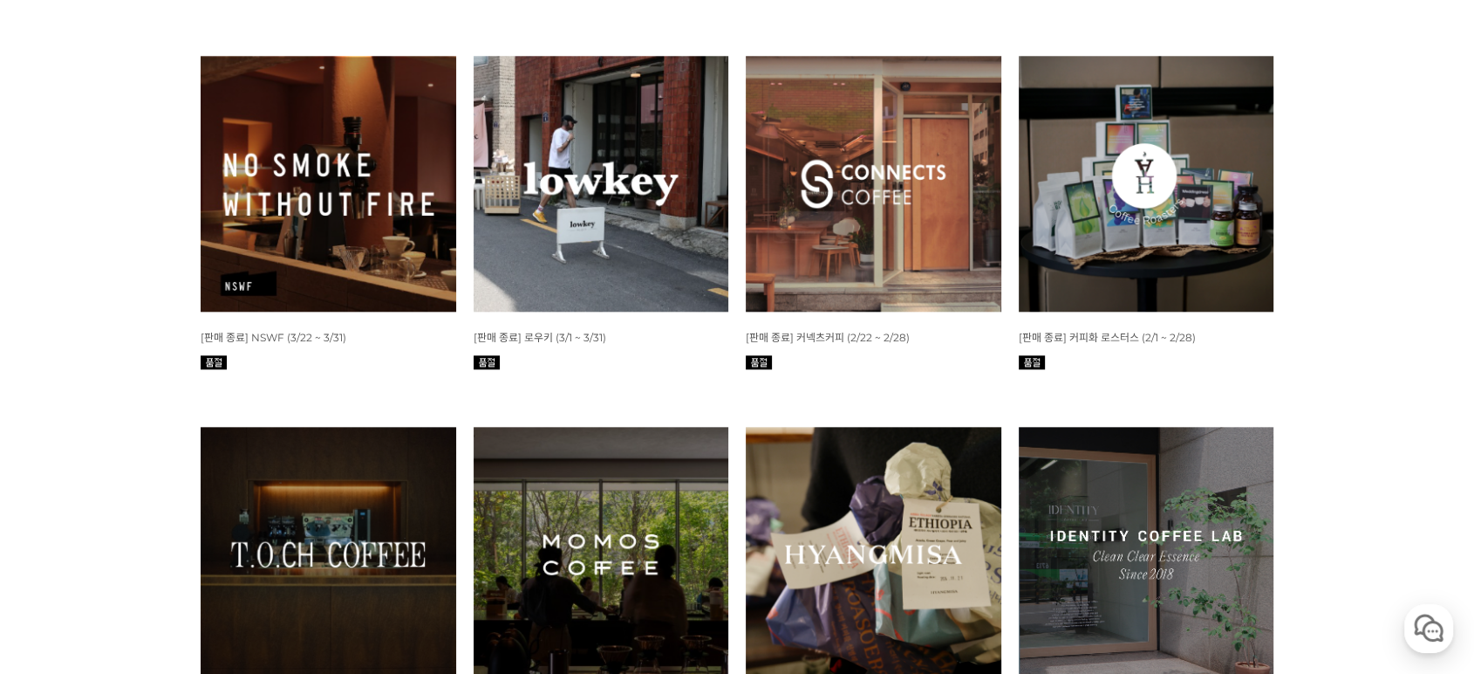
drag, startPoint x: 161, startPoint y: 200, endPoint x: 107, endPoint y: 177, distance: 57.9
drag, startPoint x: 122, startPoint y: 181, endPoint x: 105, endPoint y: 144, distance: 41.4
drag, startPoint x: 1357, startPoint y: 270, endPoint x: 1384, endPoint y: 290, distance: 33.2
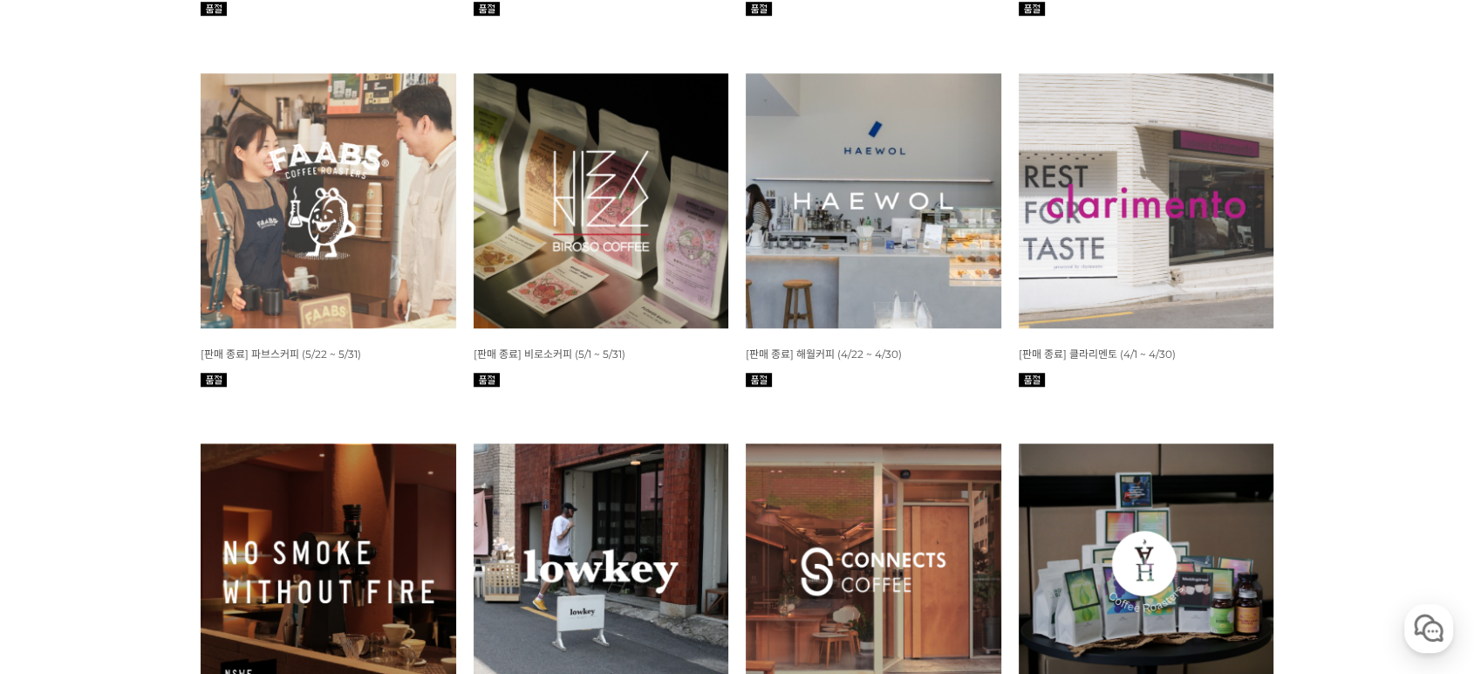
drag, startPoint x: 1298, startPoint y: 375, endPoint x: 1360, endPoint y: 375, distance: 61.9
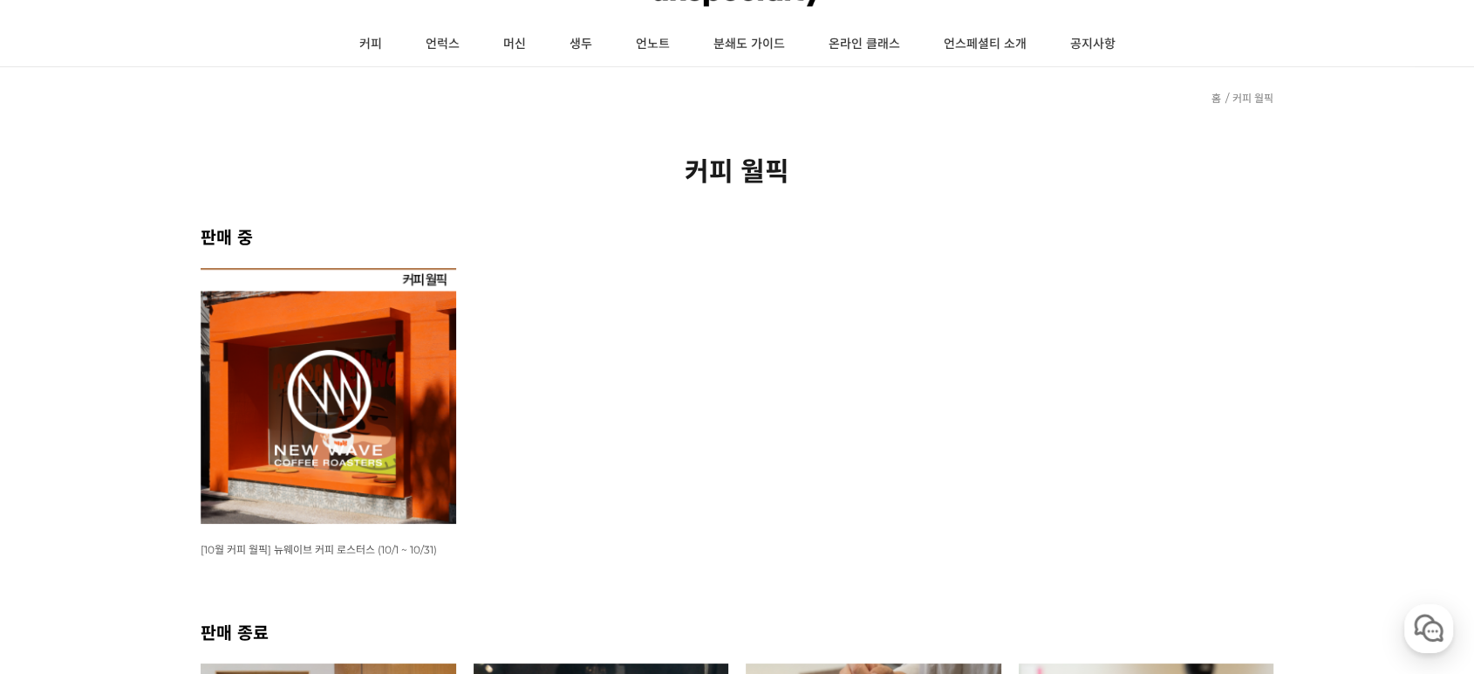
scroll to position [129, 0]
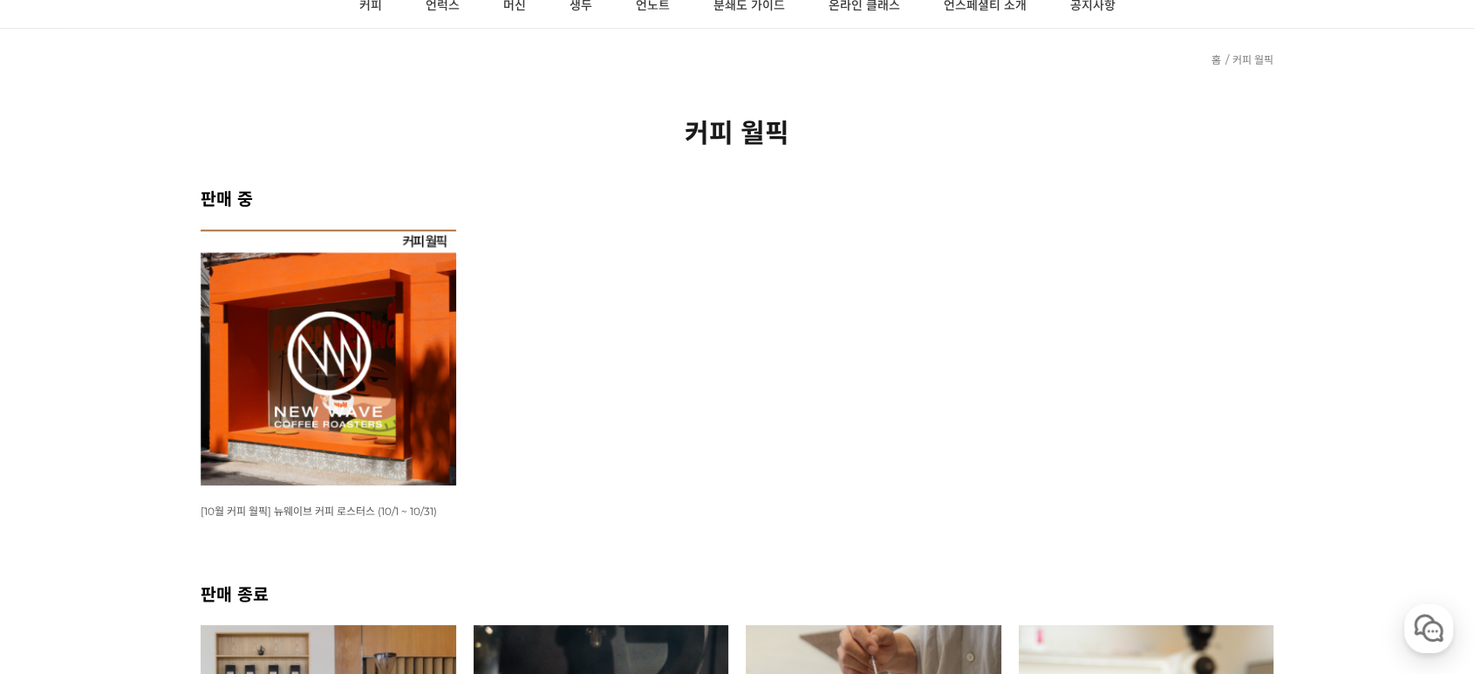
click at [303, 380] on img at bounding box center [329, 357] width 256 height 256
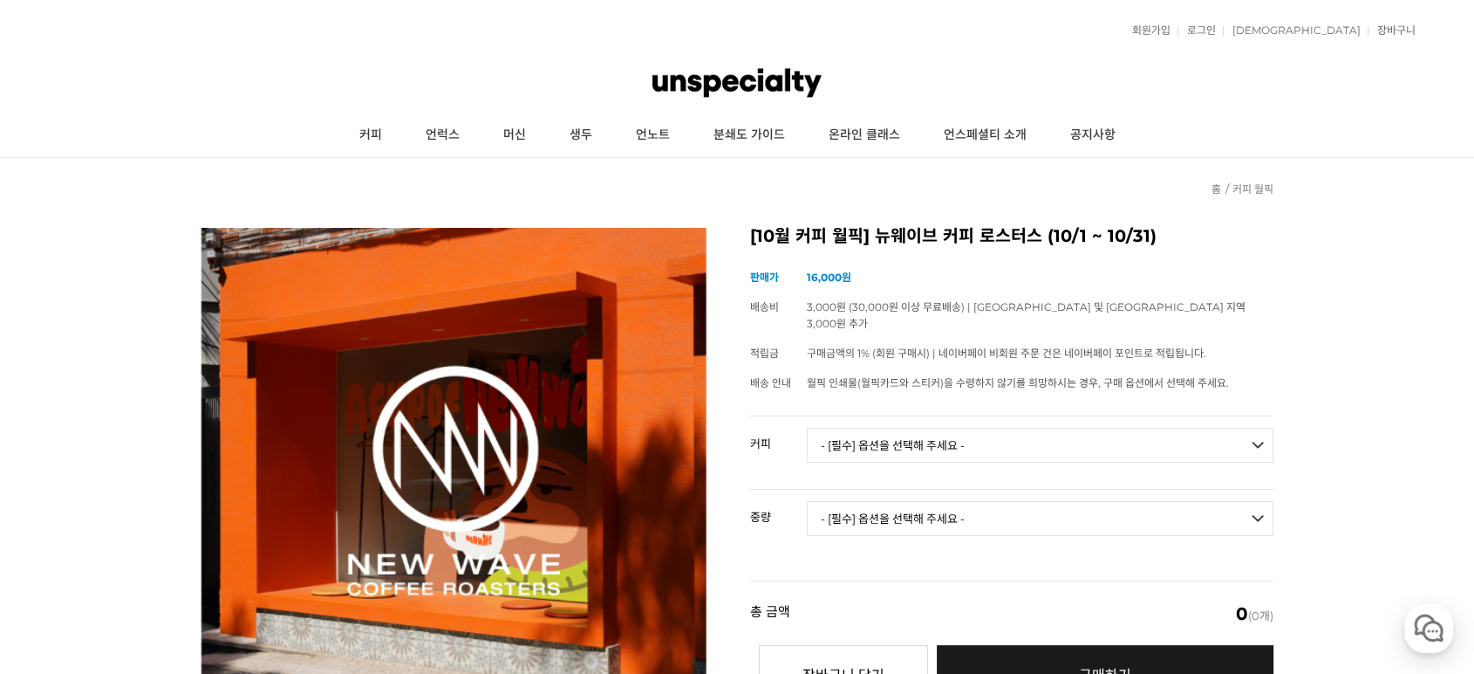
click at [929, 195] on div "현재 위치 홈 커피 월픽" at bounding box center [737, 180] width 1073 height 44
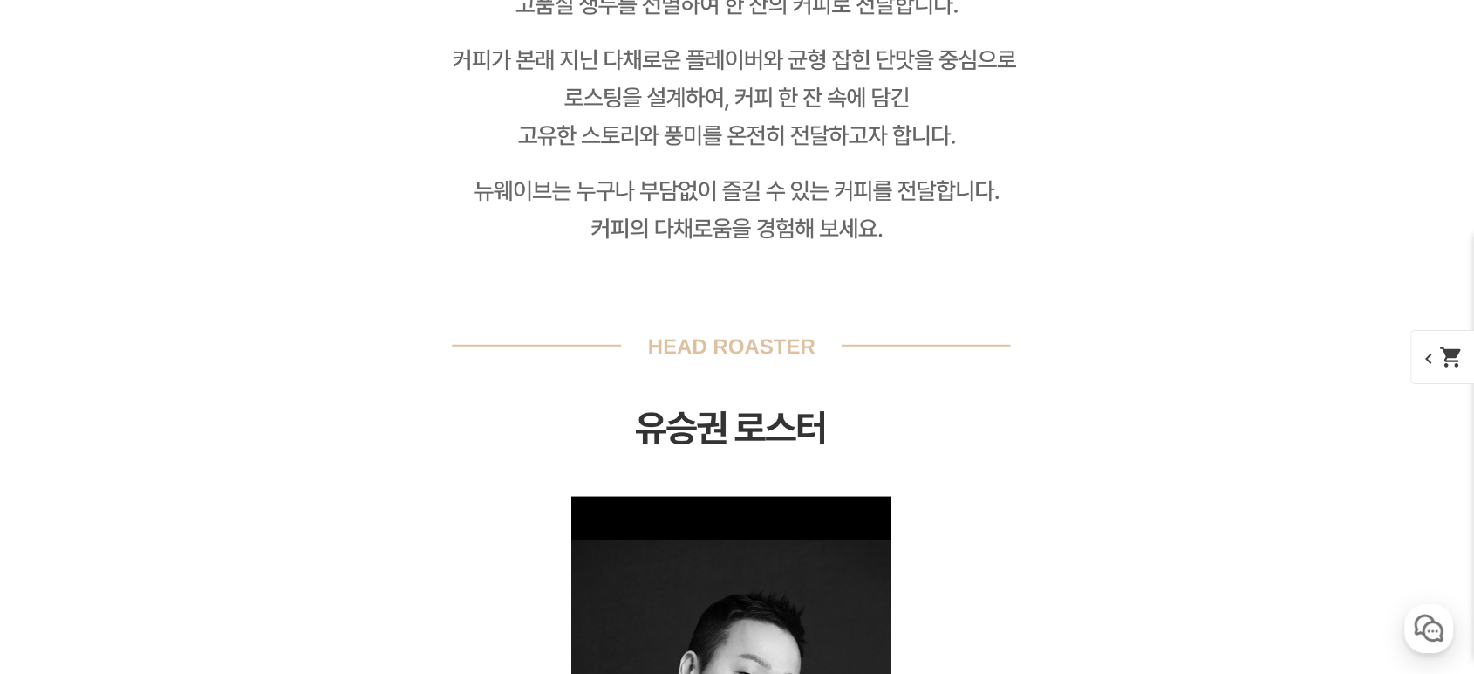
scroll to position [3102, 0]
